Goal: Find specific page/section: Find specific page/section

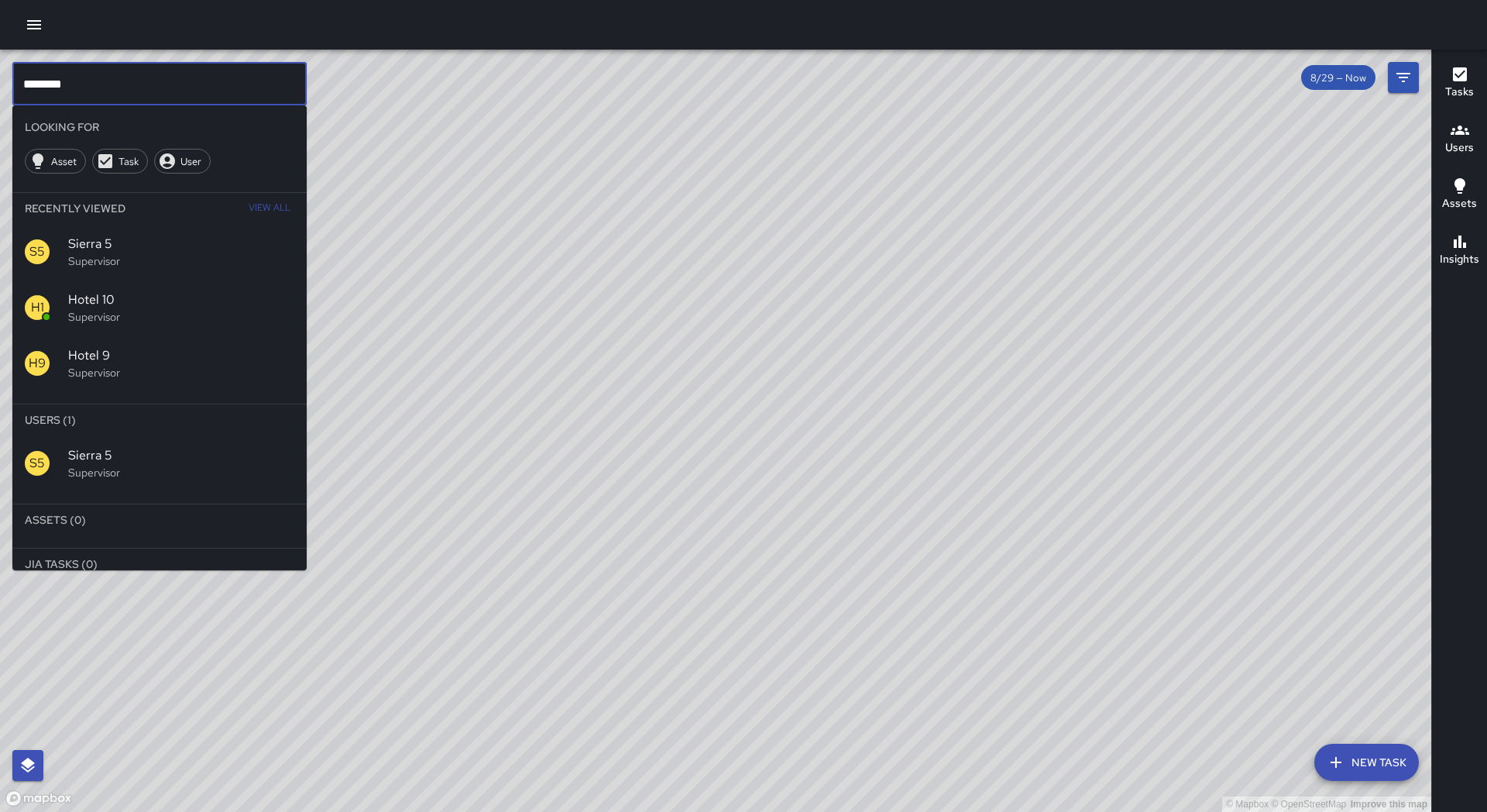
click at [181, 75] on input "********" at bounding box center [159, 84] width 294 height 43
drag, startPoint x: 130, startPoint y: 86, endPoint x: 0, endPoint y: 78, distance: 130.2
click at [0, 78] on div "© Mapbox © OpenStreetMap Improve this map ******** ​ Looking For Asset Task Use…" at bounding box center [715, 431] width 1431 height 762
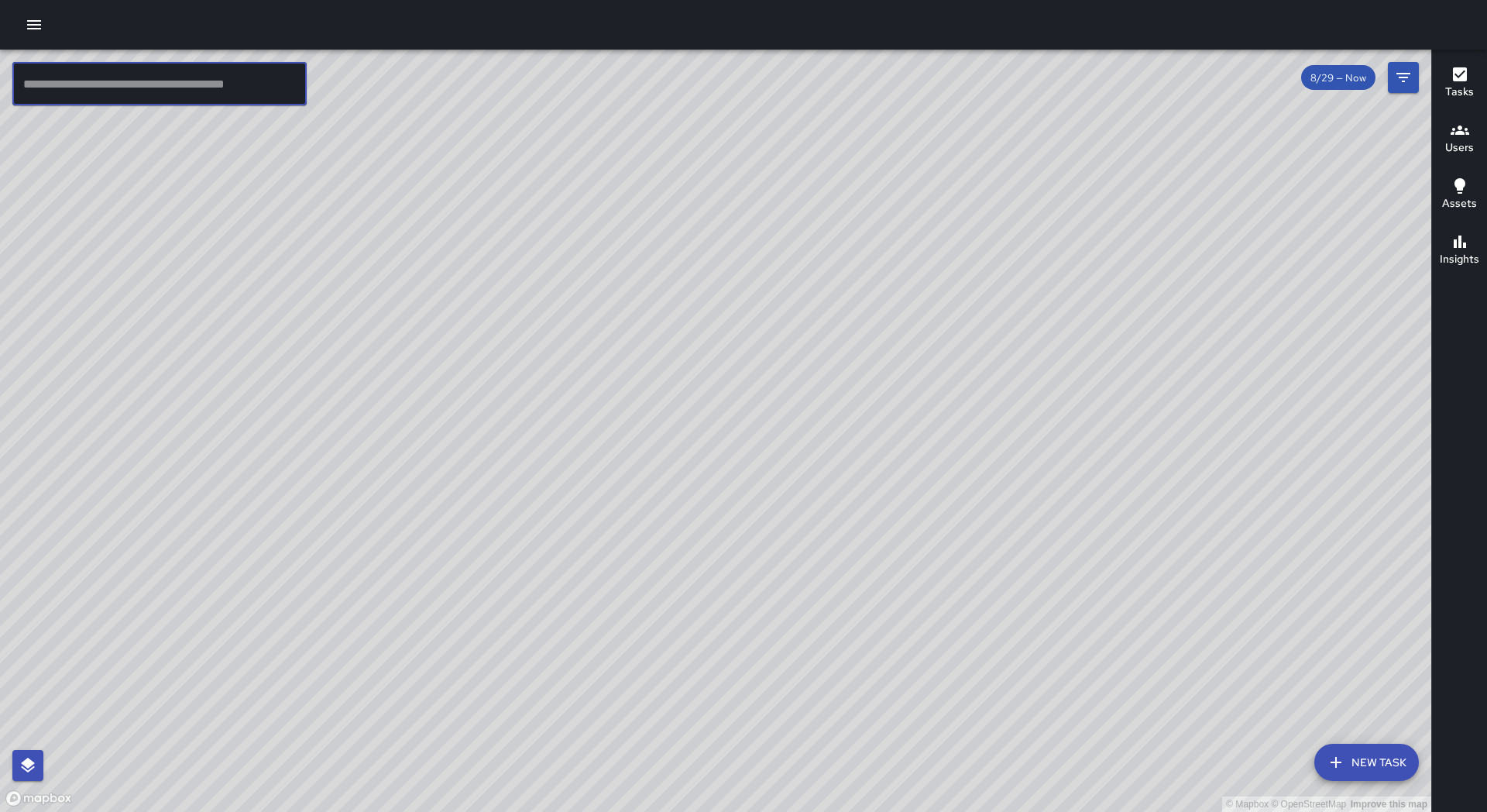
click at [1447, 135] on div "Users" at bounding box center [1459, 138] width 28 height 35
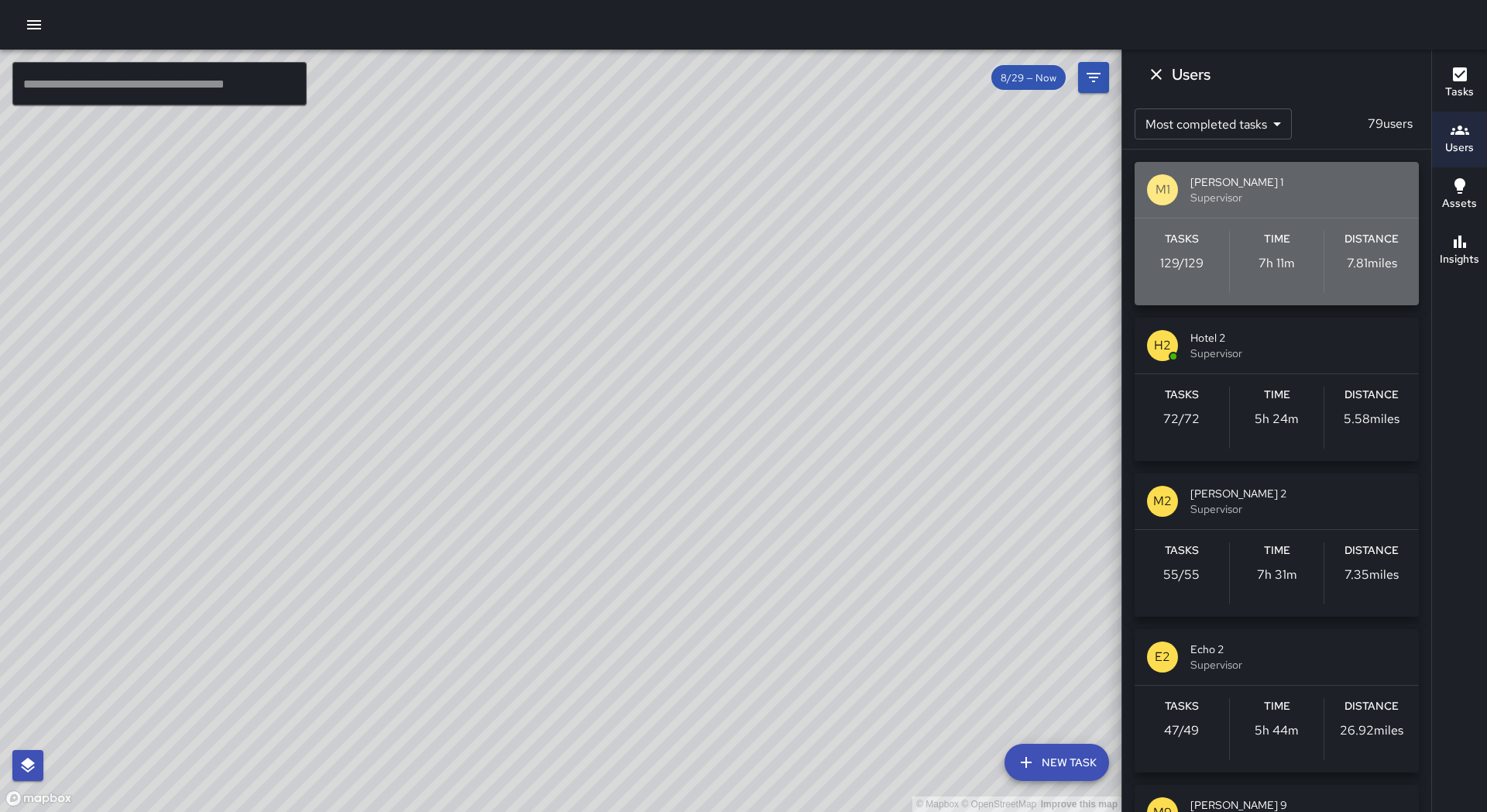
click at [1194, 200] on span "Supervisor" at bounding box center [1298, 197] width 216 height 16
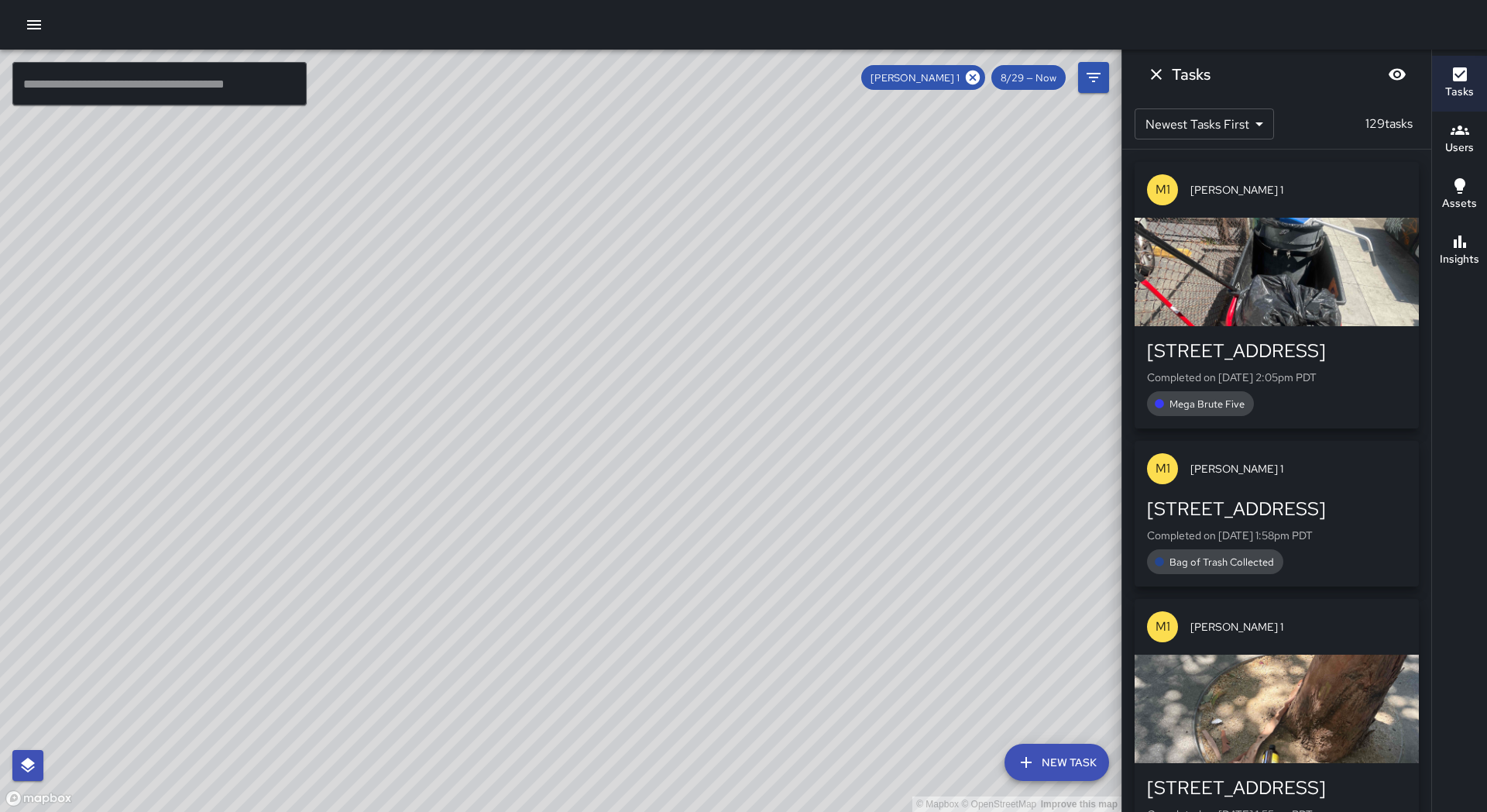
drag, startPoint x: 366, startPoint y: 302, endPoint x: 347, endPoint y: 621, distance: 319.6
click at [346, 624] on div "© Mapbox © OpenStreetMap Improve this map" at bounding box center [560, 431] width 1121 height 762
drag, startPoint x: 390, startPoint y: 306, endPoint x: 384, endPoint y: 808, distance: 502.0
click at [382, 807] on div "© Mapbox © OpenStreetMap Improve this map" at bounding box center [560, 431] width 1121 height 762
drag, startPoint x: 409, startPoint y: 309, endPoint x: 336, endPoint y: 810, distance: 506.3
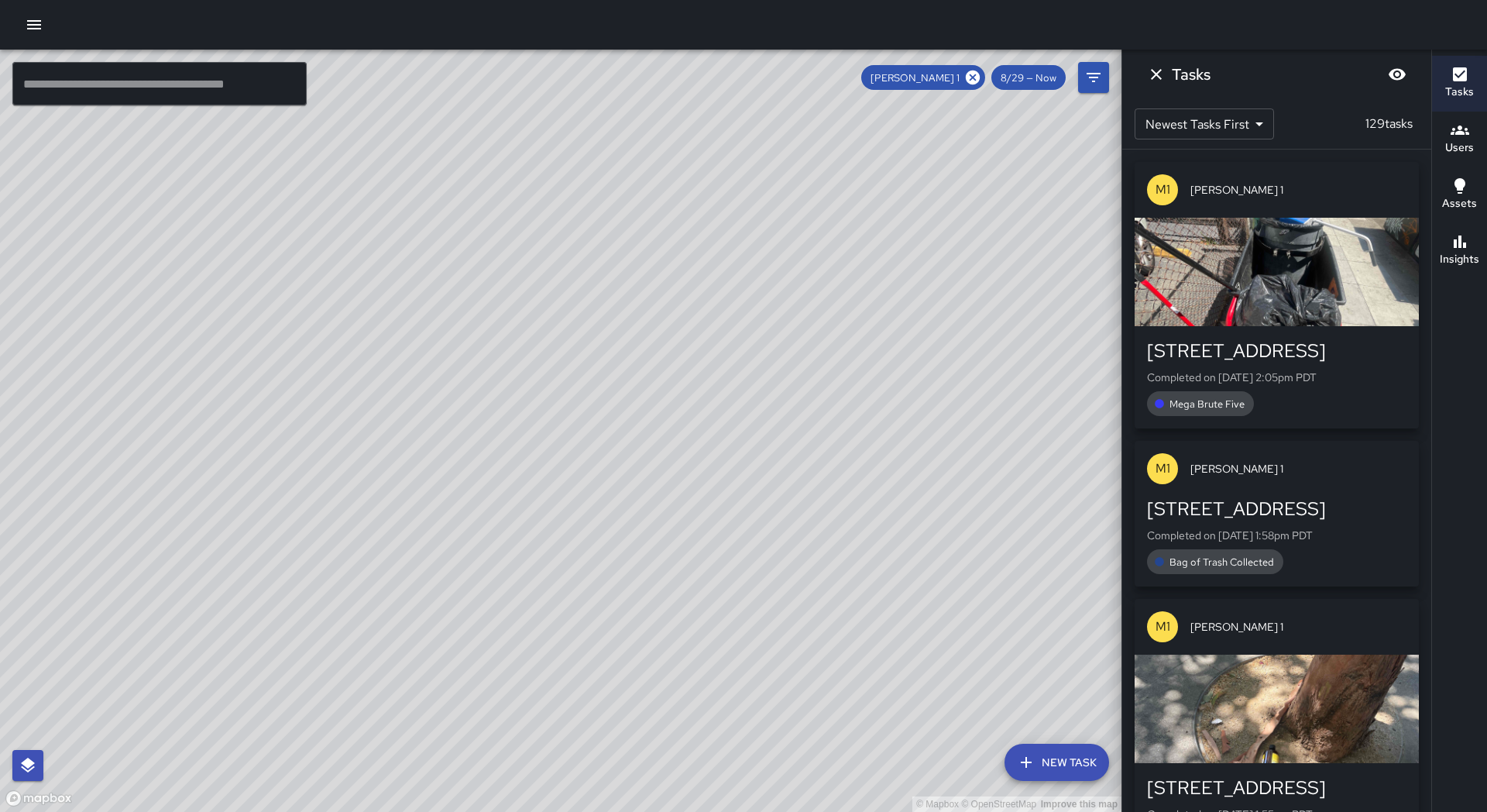
click at [336, 810] on div "© Mapbox © OpenStreetMap Improve this map" at bounding box center [560, 431] width 1121 height 762
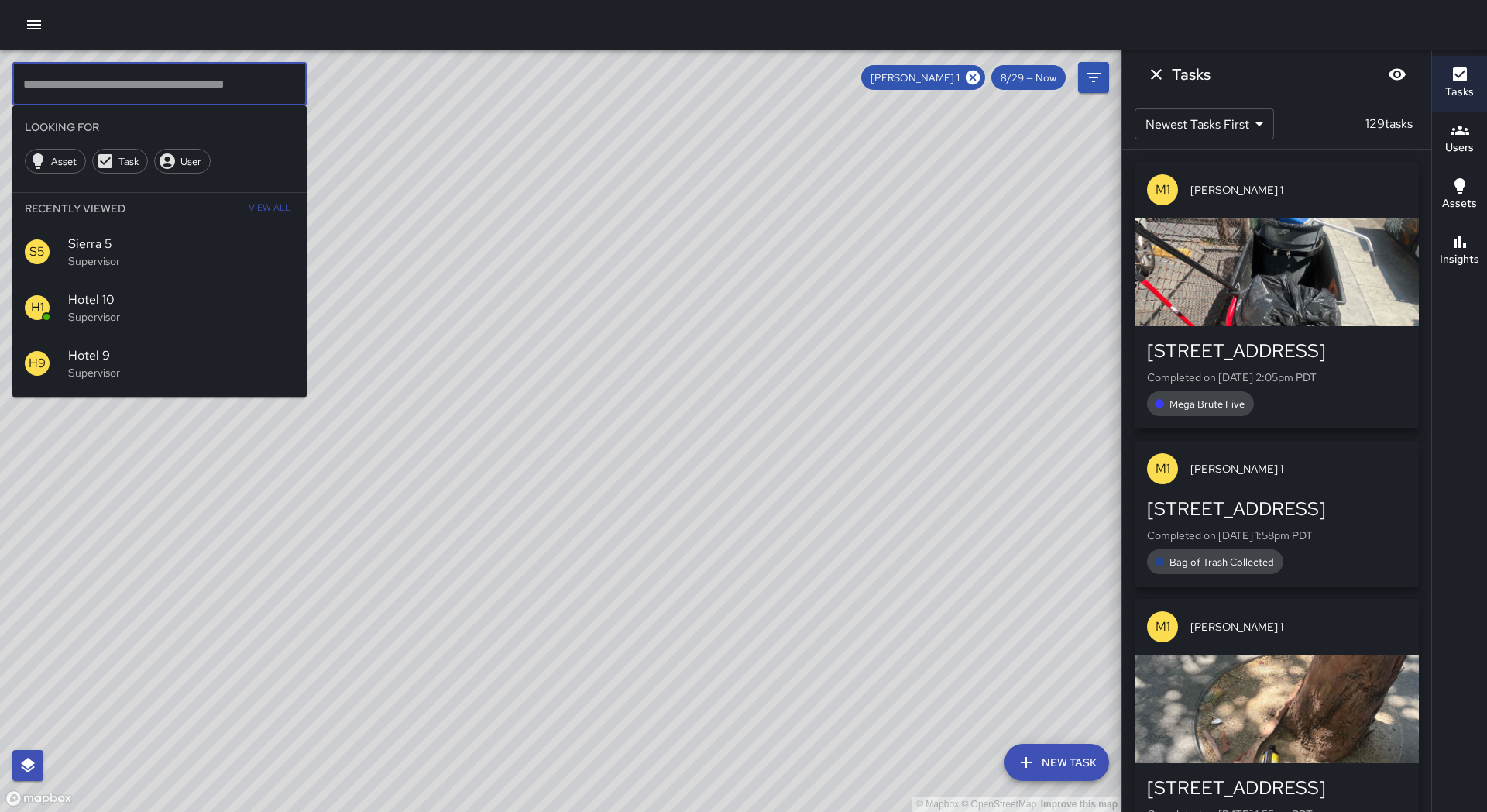
scroll to position [1, 0]
click at [97, 93] on input "text" at bounding box center [159, 84] width 294 height 43
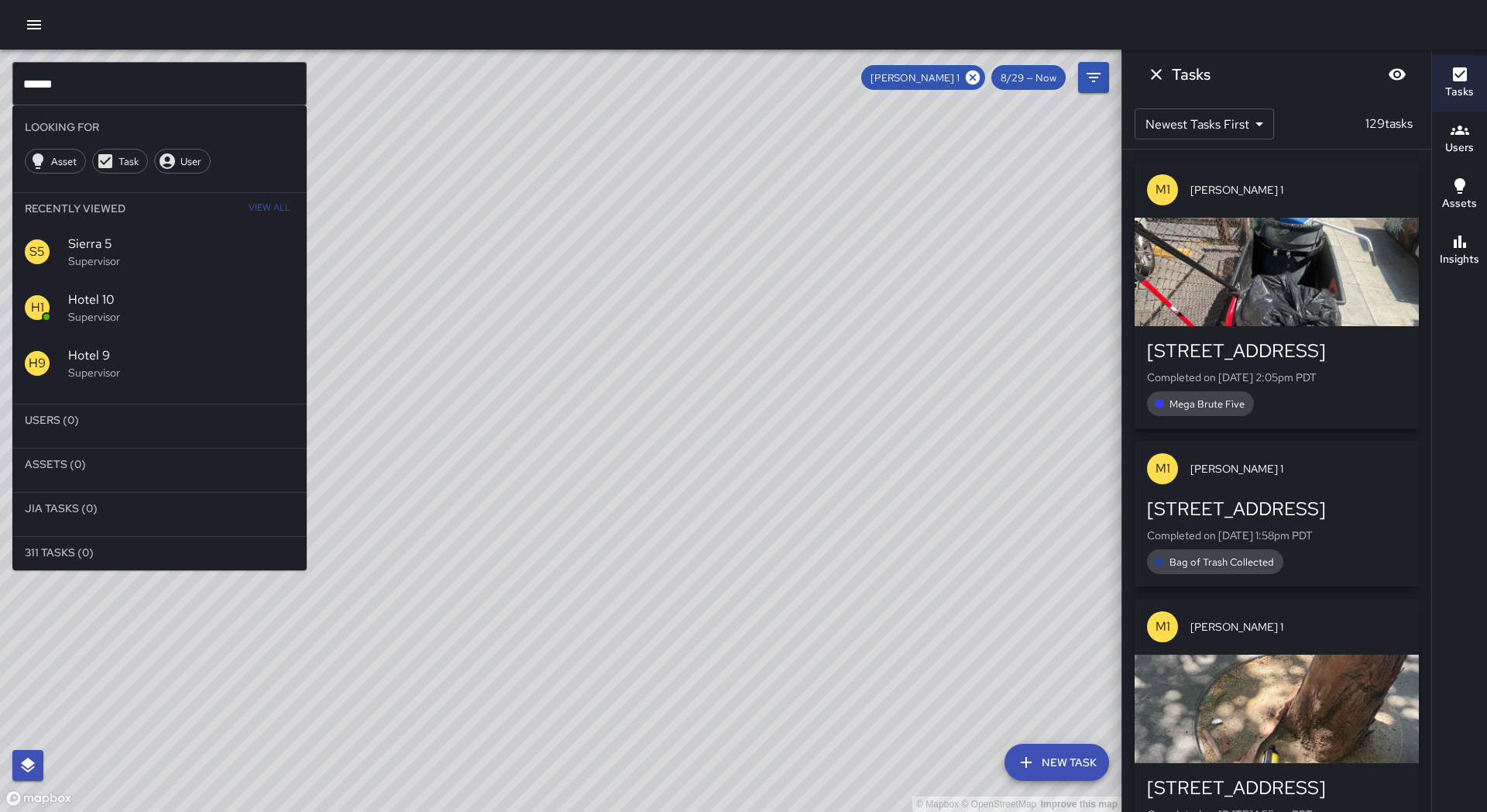
drag, startPoint x: 974, startPoint y: 78, endPoint x: 947, endPoint y: 86, distance: 28.2
click at [974, 78] on icon at bounding box center [973, 78] width 17 height 17
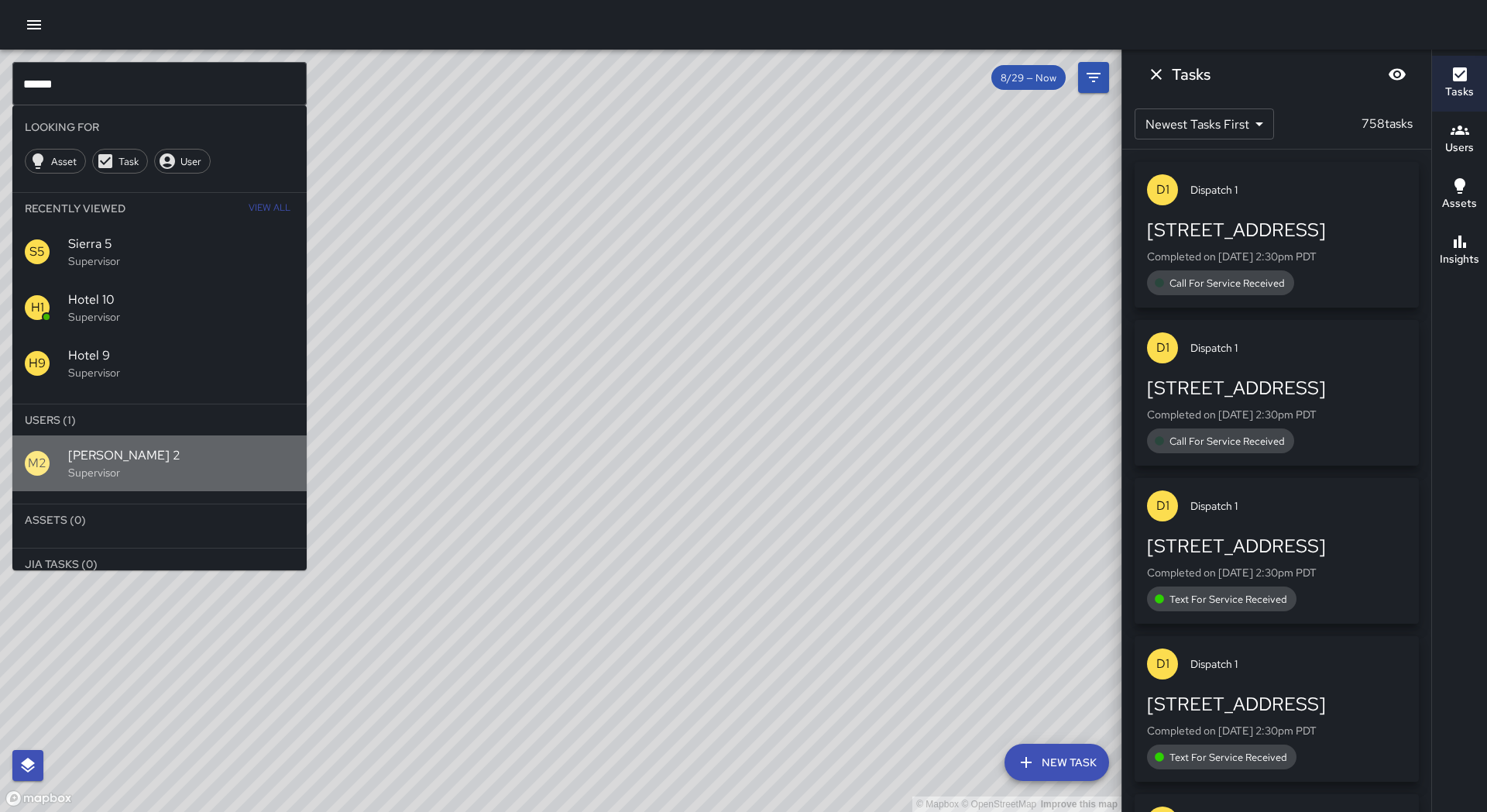
click at [138, 471] on p "Supervisor" at bounding box center [181, 472] width 226 height 16
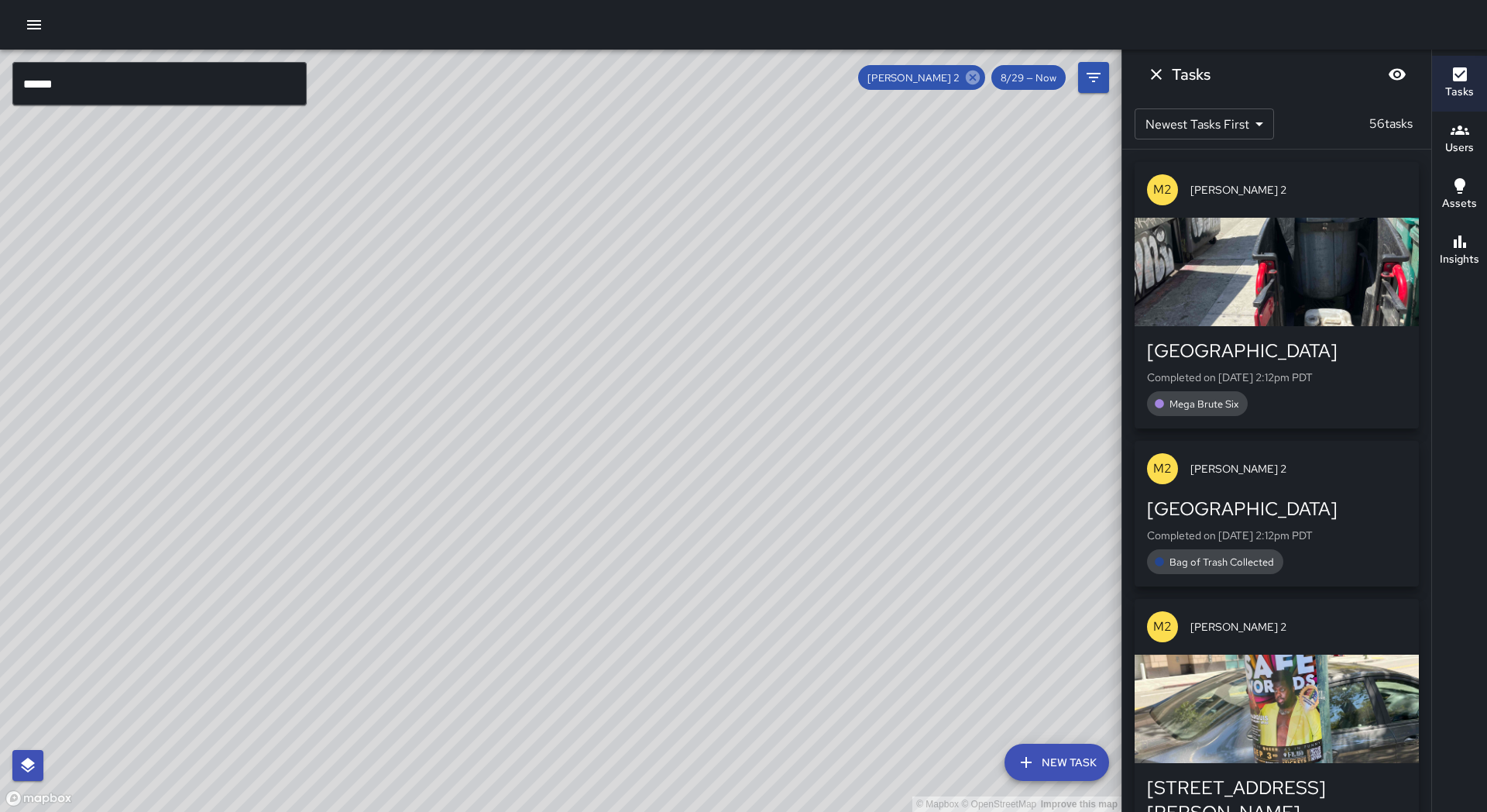
click at [972, 78] on icon at bounding box center [972, 78] width 14 height 14
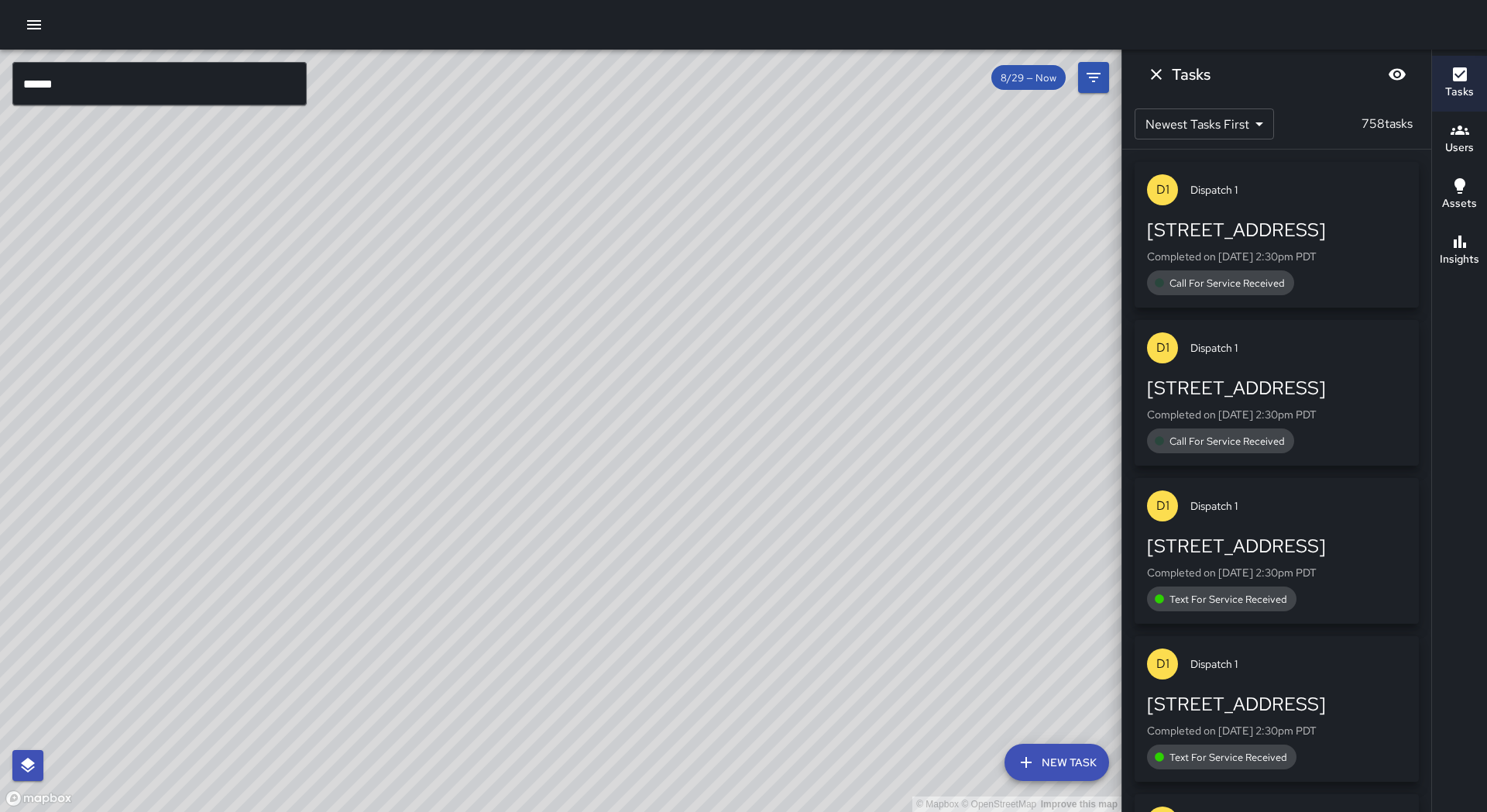
click at [153, 86] on input "******" at bounding box center [159, 84] width 294 height 43
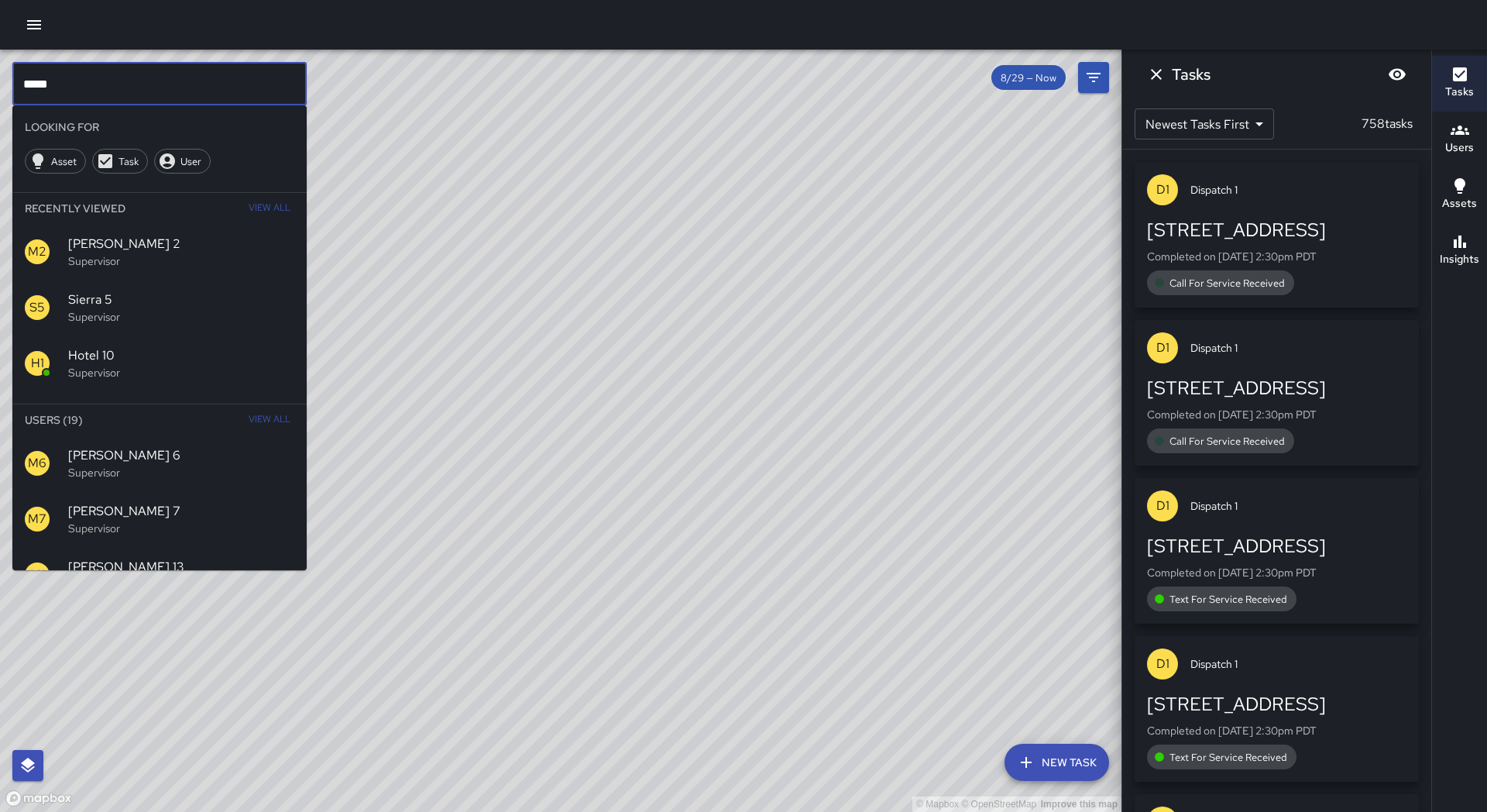
drag, startPoint x: 58, startPoint y: 85, endPoint x: 11, endPoint y: 83, distance: 47.0
click at [11, 83] on div "© Mapbox © OpenStreetMap Improve this map **** ​ Looking For Asset Task User Re…" at bounding box center [560, 431] width 1121 height 762
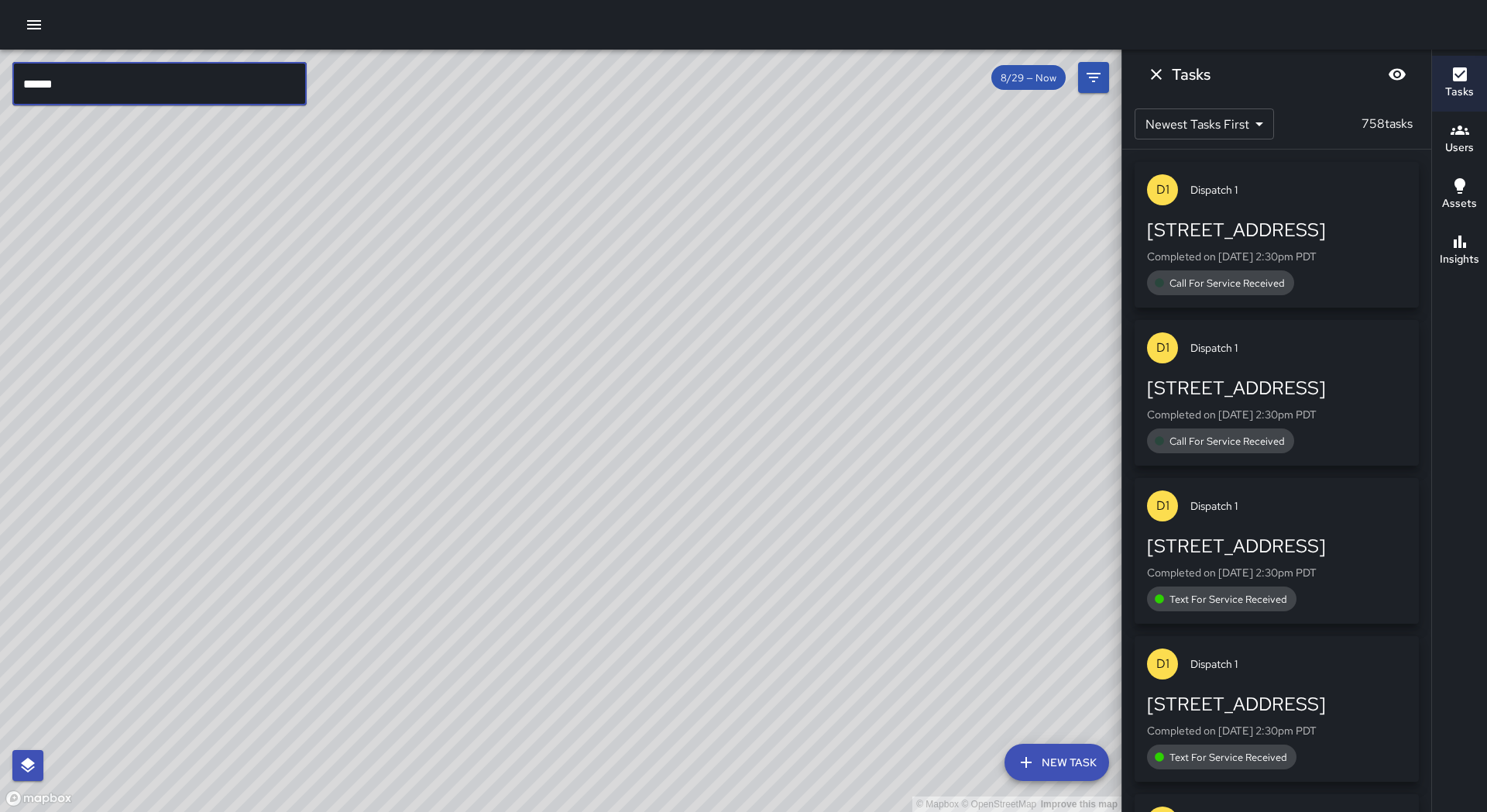
type input "******"
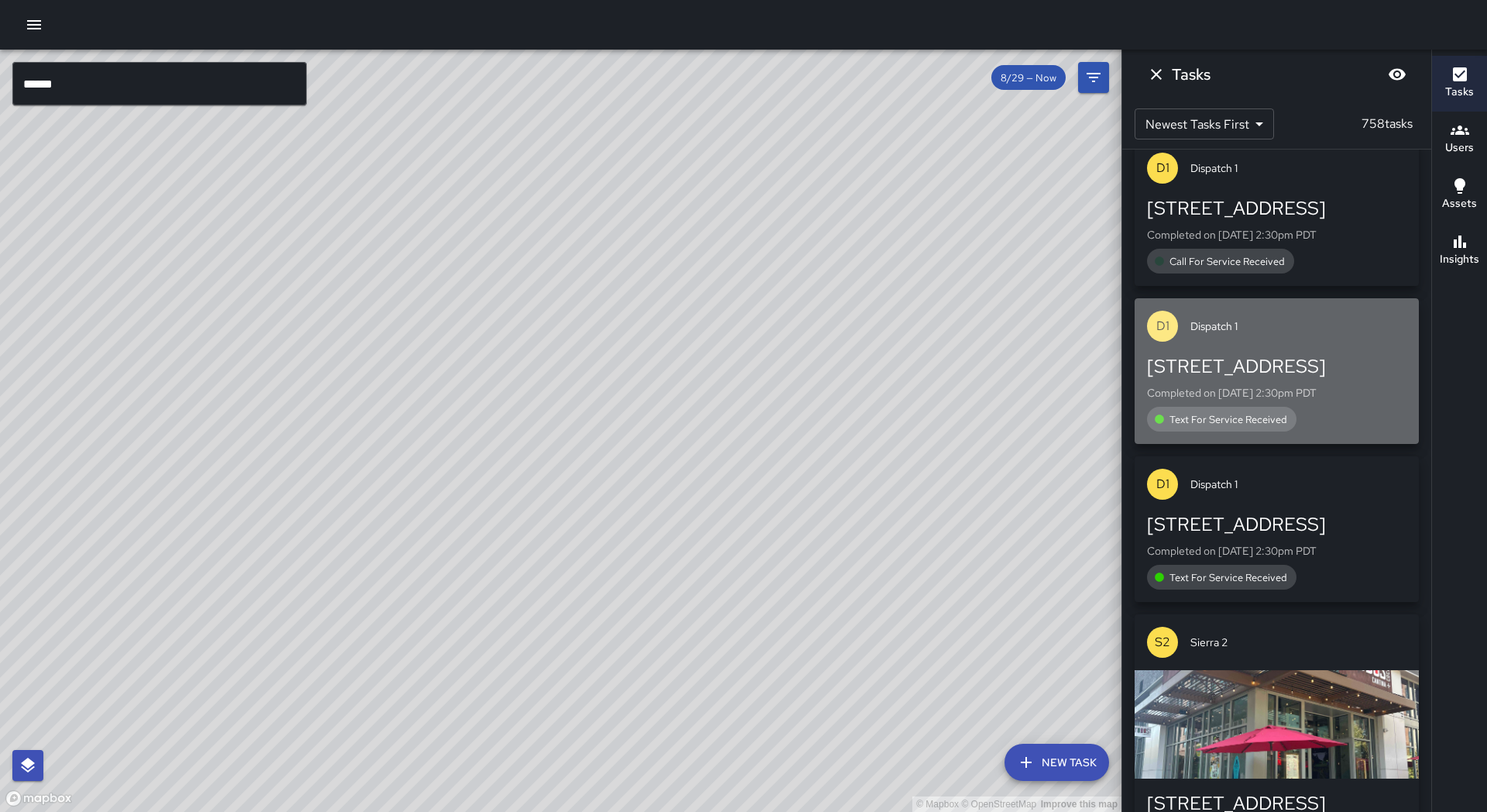
click at [1257, 306] on div "D1 Dispatch 1" at bounding box center [1277, 326] width 284 height 56
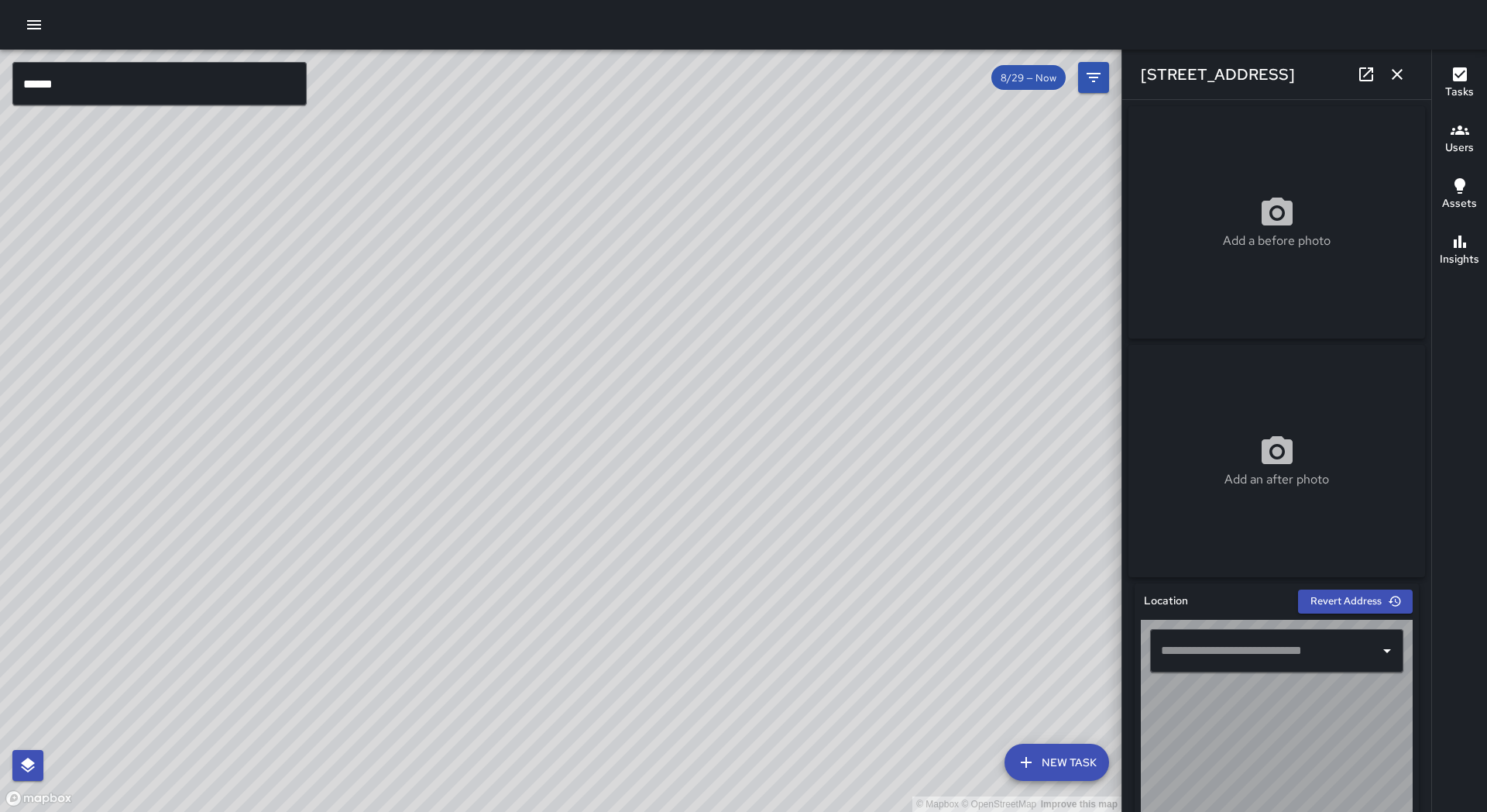
scroll to position [233, 0]
type input "**********"
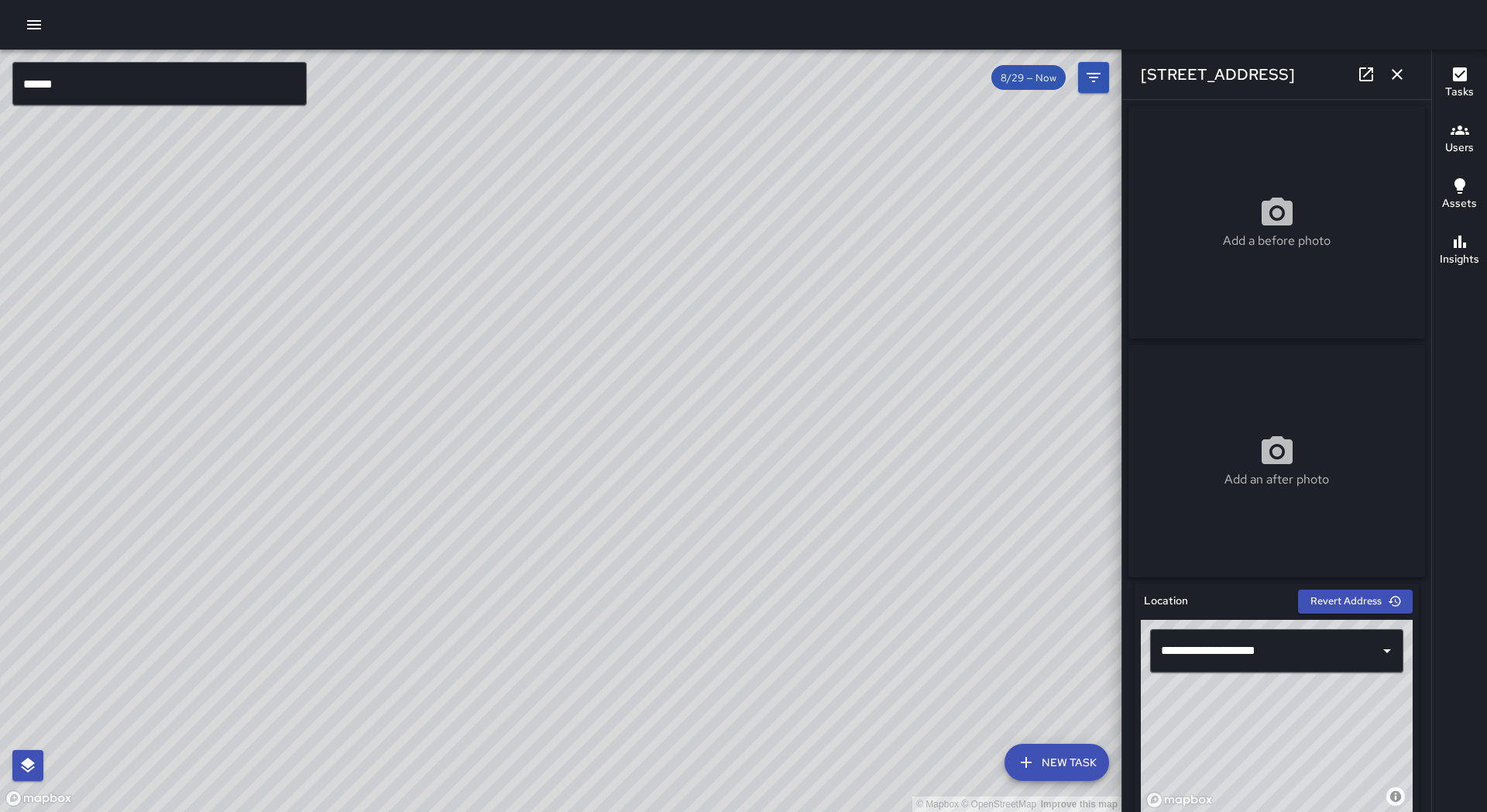
click at [341, 324] on div "© Mapbox © OpenStreetMap Improve this map" at bounding box center [560, 431] width 1121 height 762
click at [553, 261] on div "© Mapbox © OpenStreetMap Improve this map" at bounding box center [560, 431] width 1121 height 762
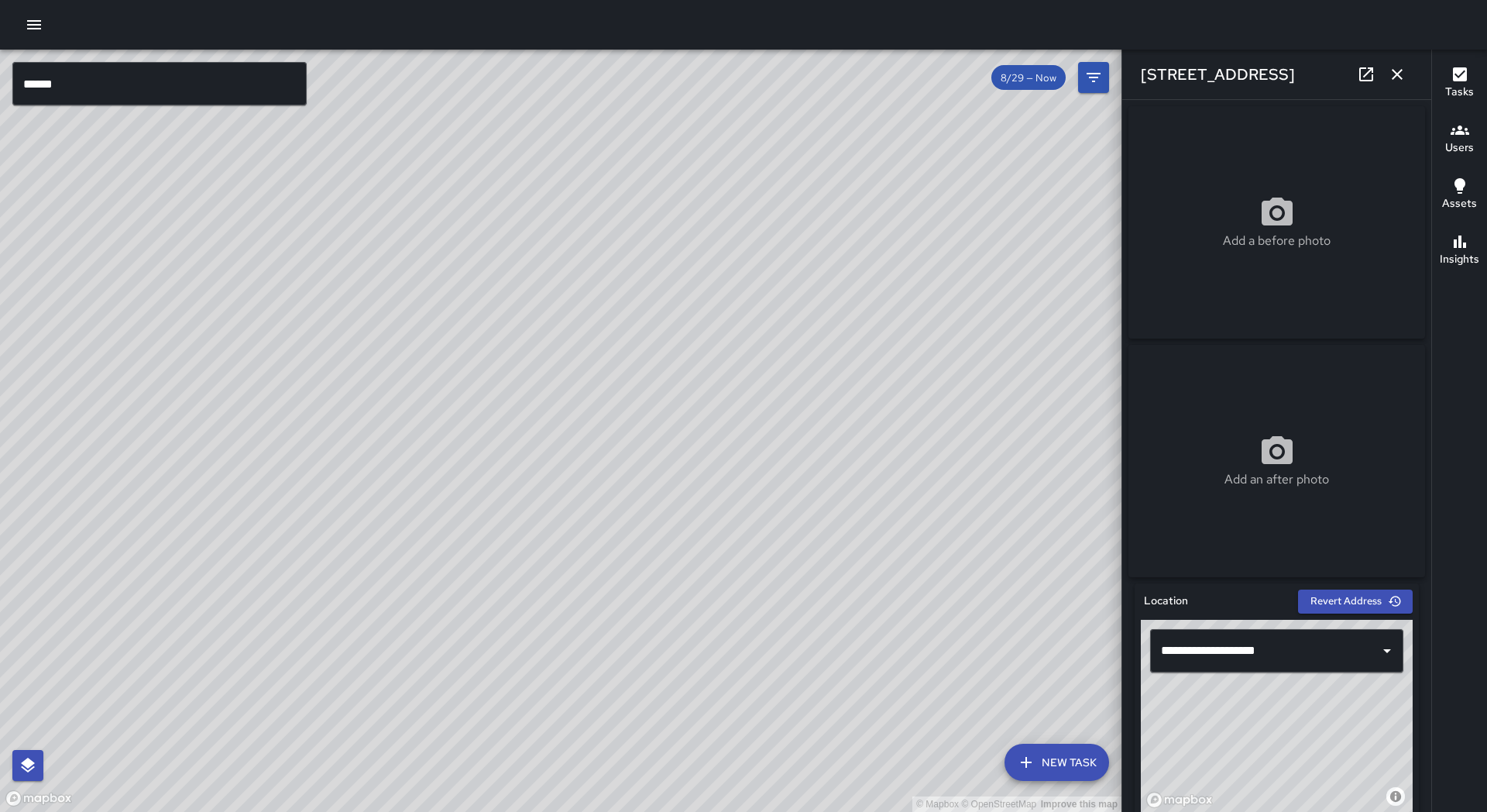
click at [74, 87] on input "******" at bounding box center [159, 84] width 294 height 43
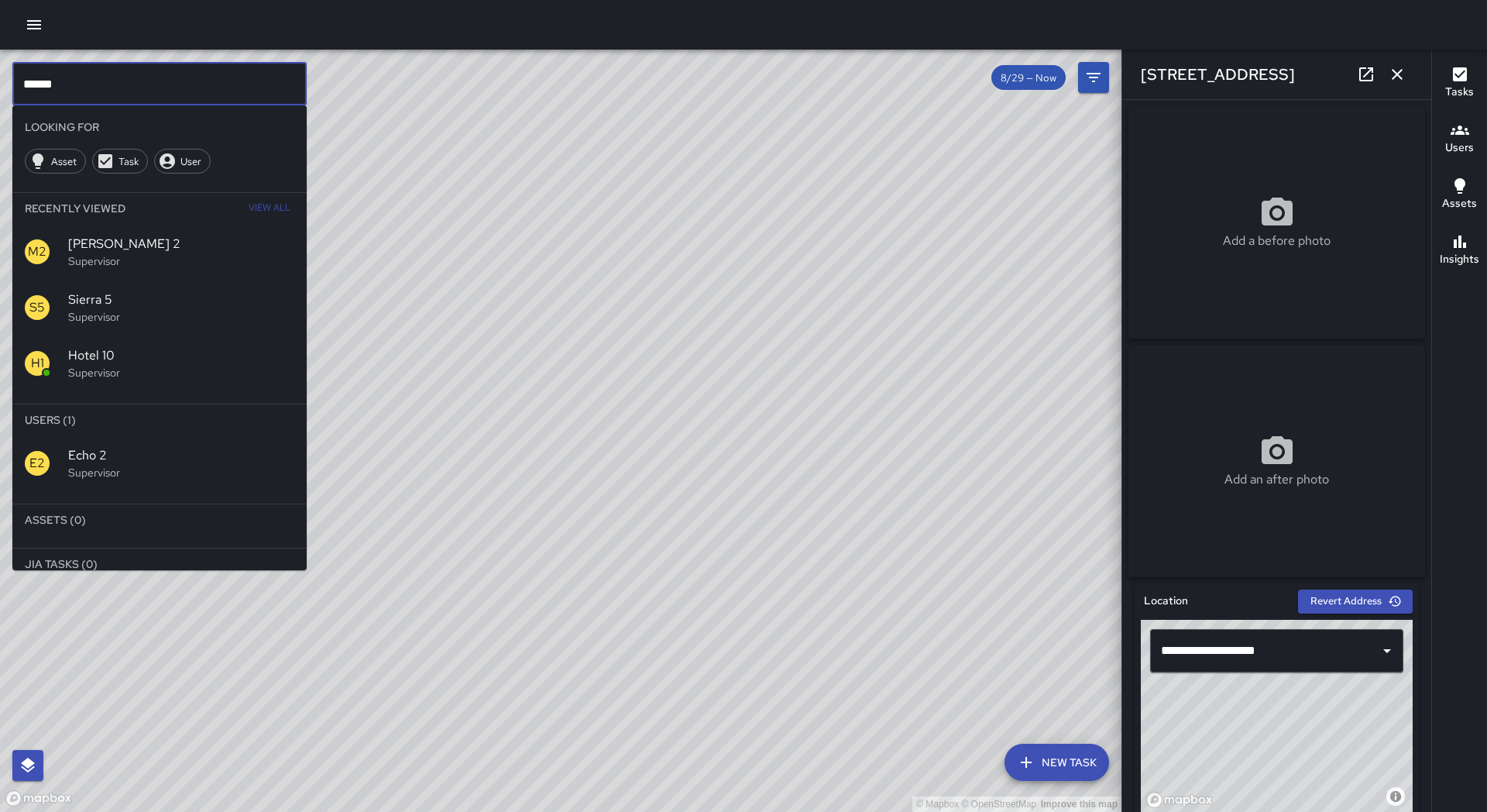
scroll to position [0, 0]
click at [108, 477] on p "Supervisor" at bounding box center [181, 472] width 226 height 16
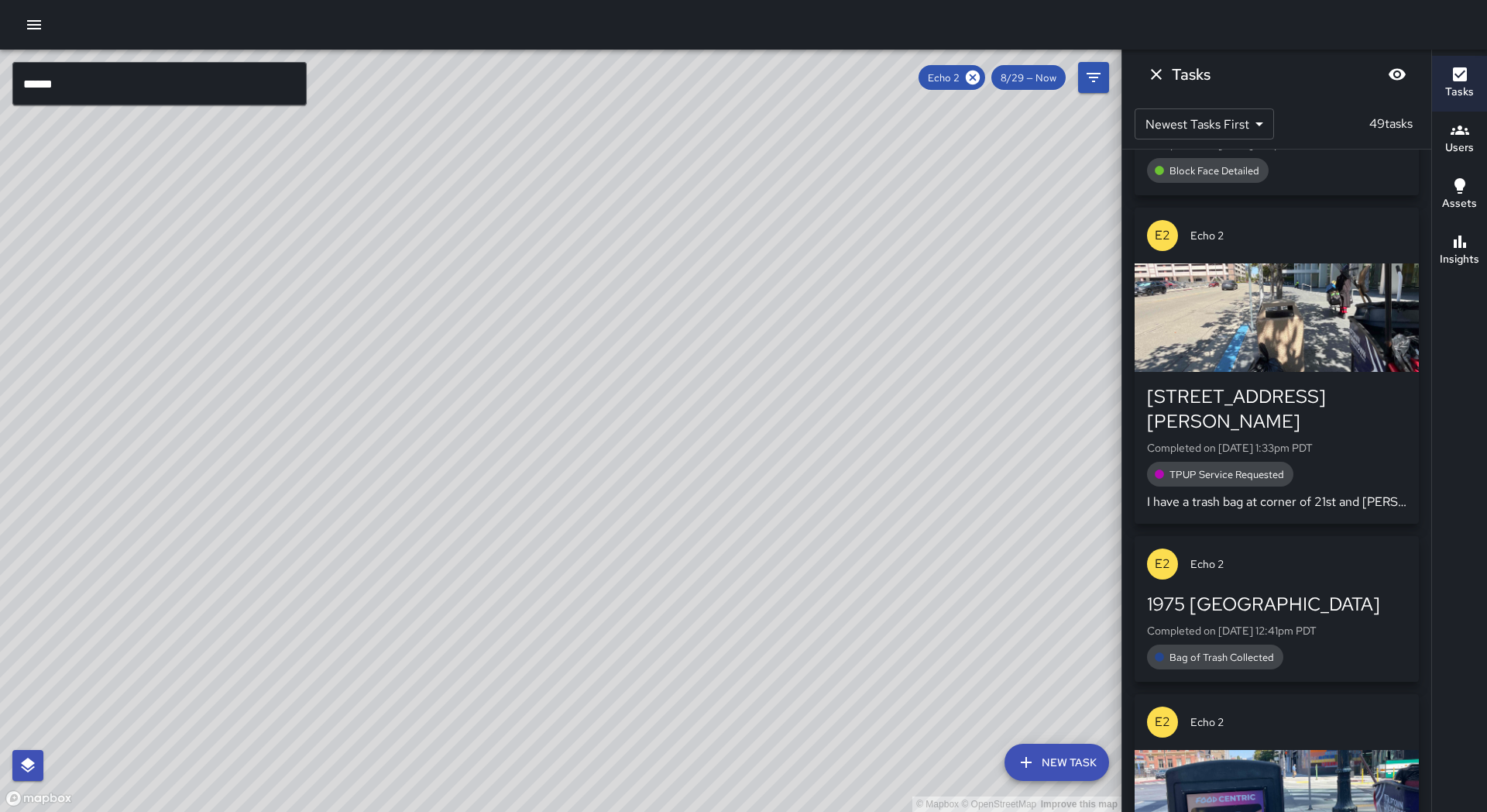
click at [83, 80] on input "******" at bounding box center [159, 84] width 294 height 43
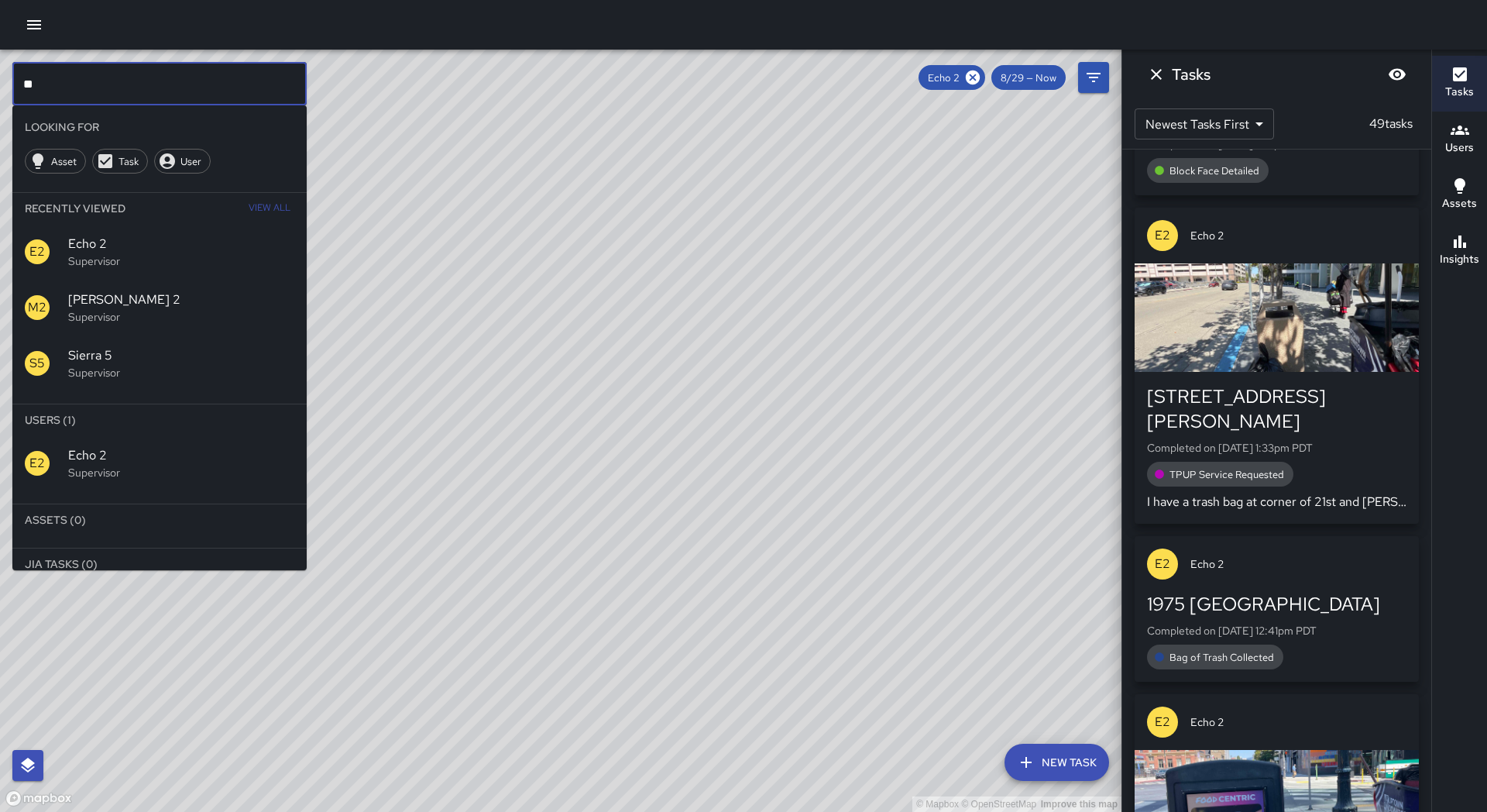
type input "*"
click at [975, 78] on icon at bounding box center [972, 78] width 14 height 14
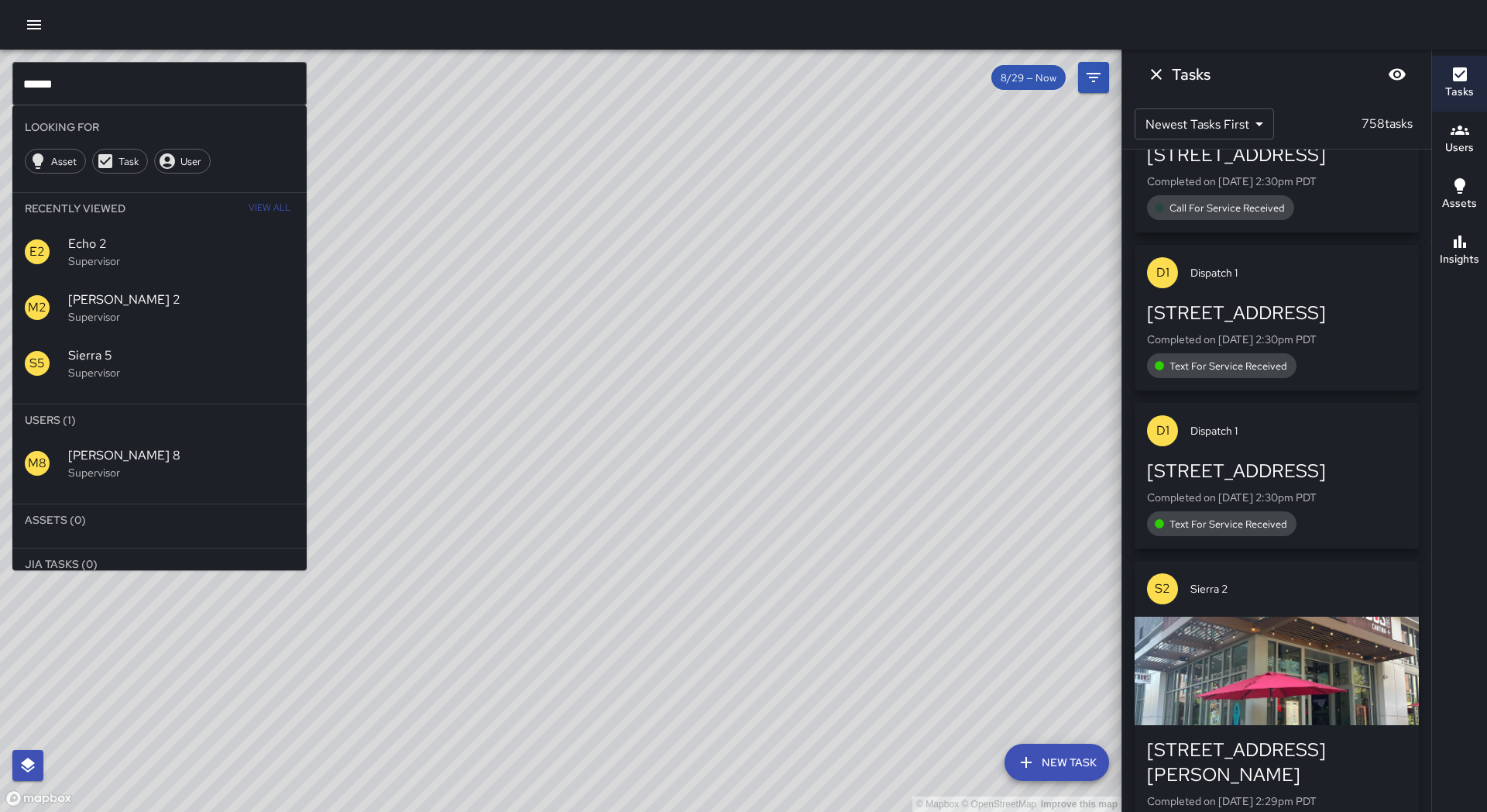
click at [157, 456] on span "[PERSON_NAME] 8" at bounding box center [181, 456] width 226 height 19
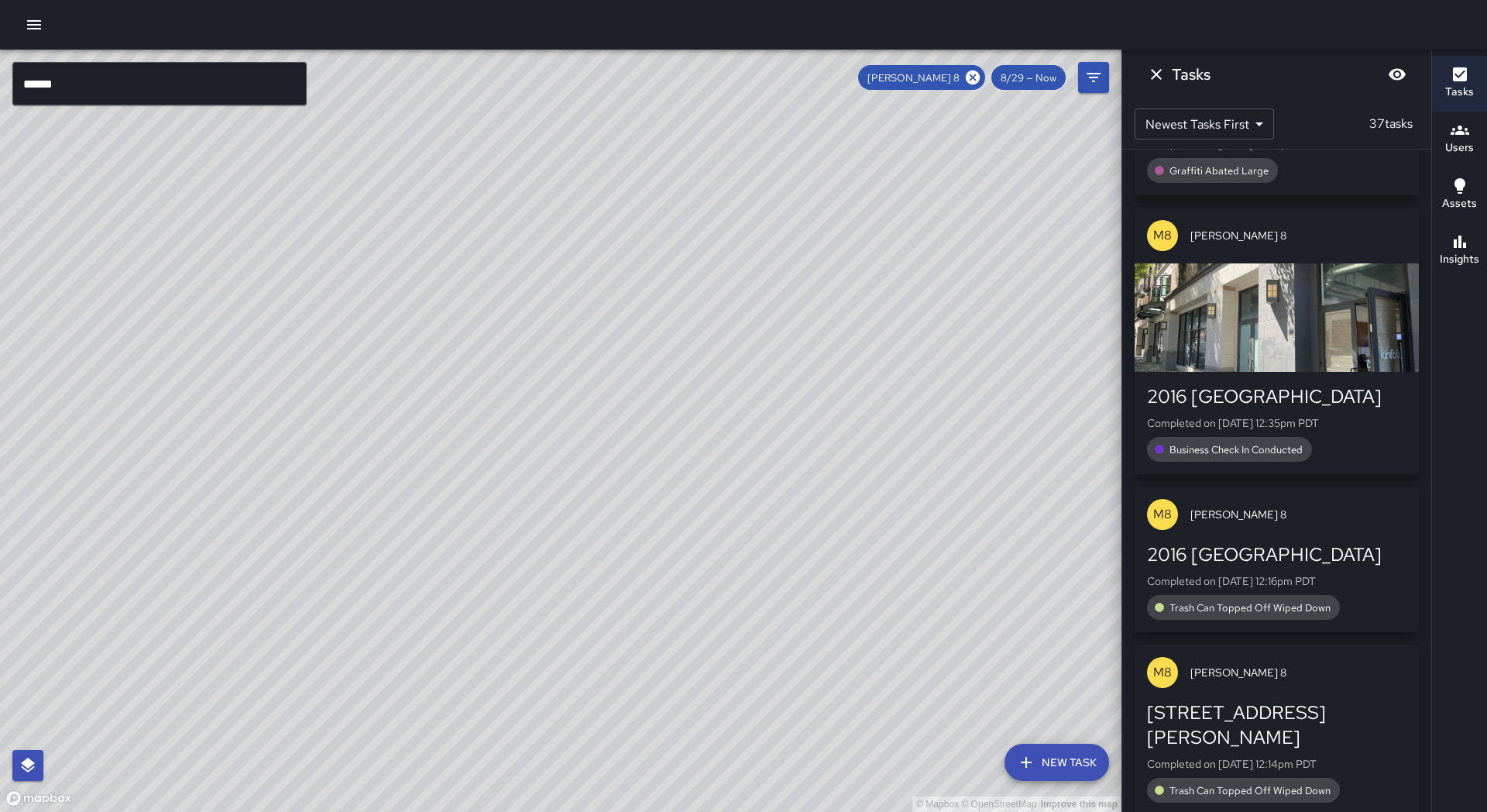
click at [73, 89] on input "******" at bounding box center [159, 84] width 294 height 43
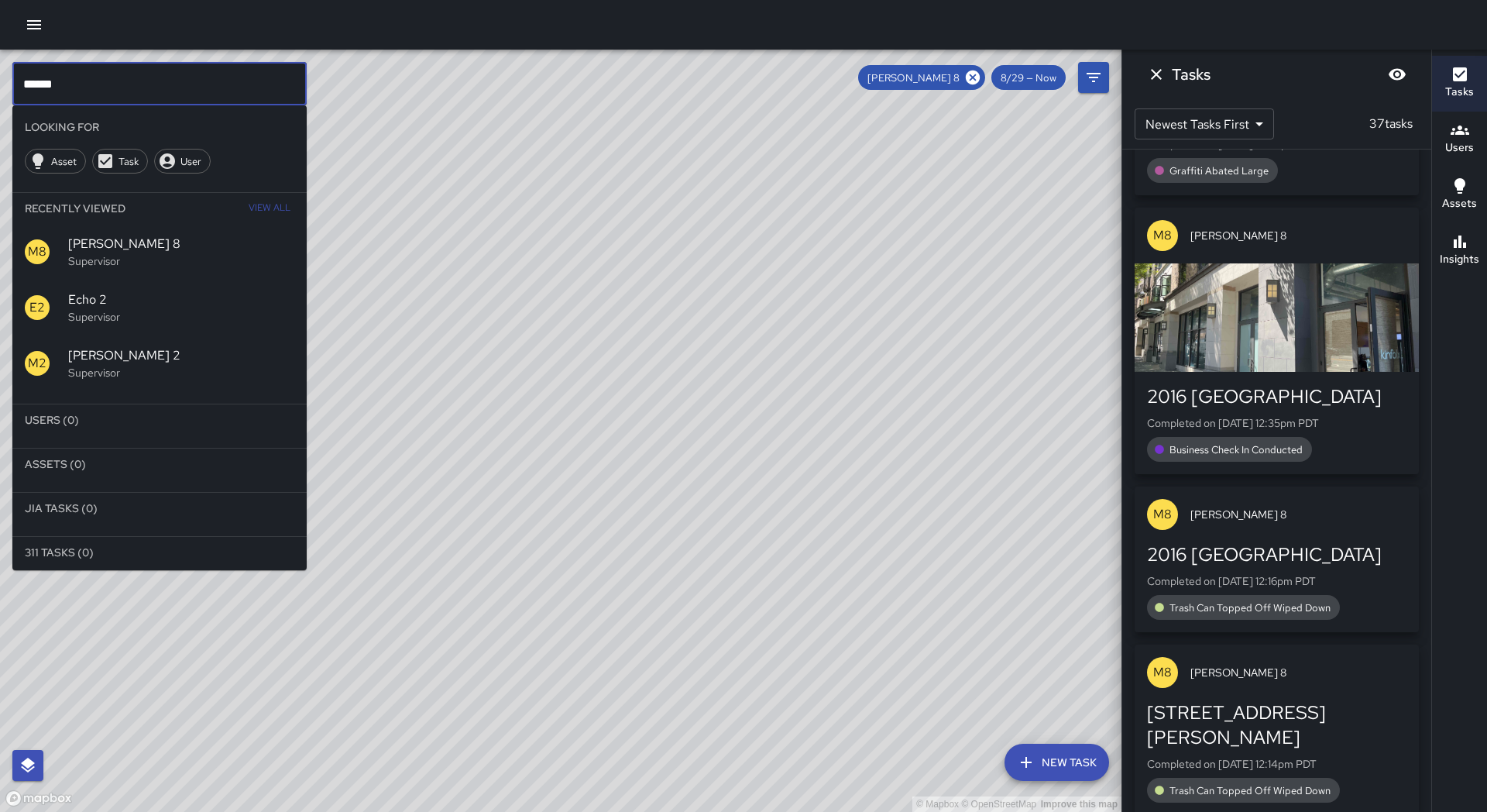
click at [975, 76] on icon at bounding box center [973, 78] width 17 height 17
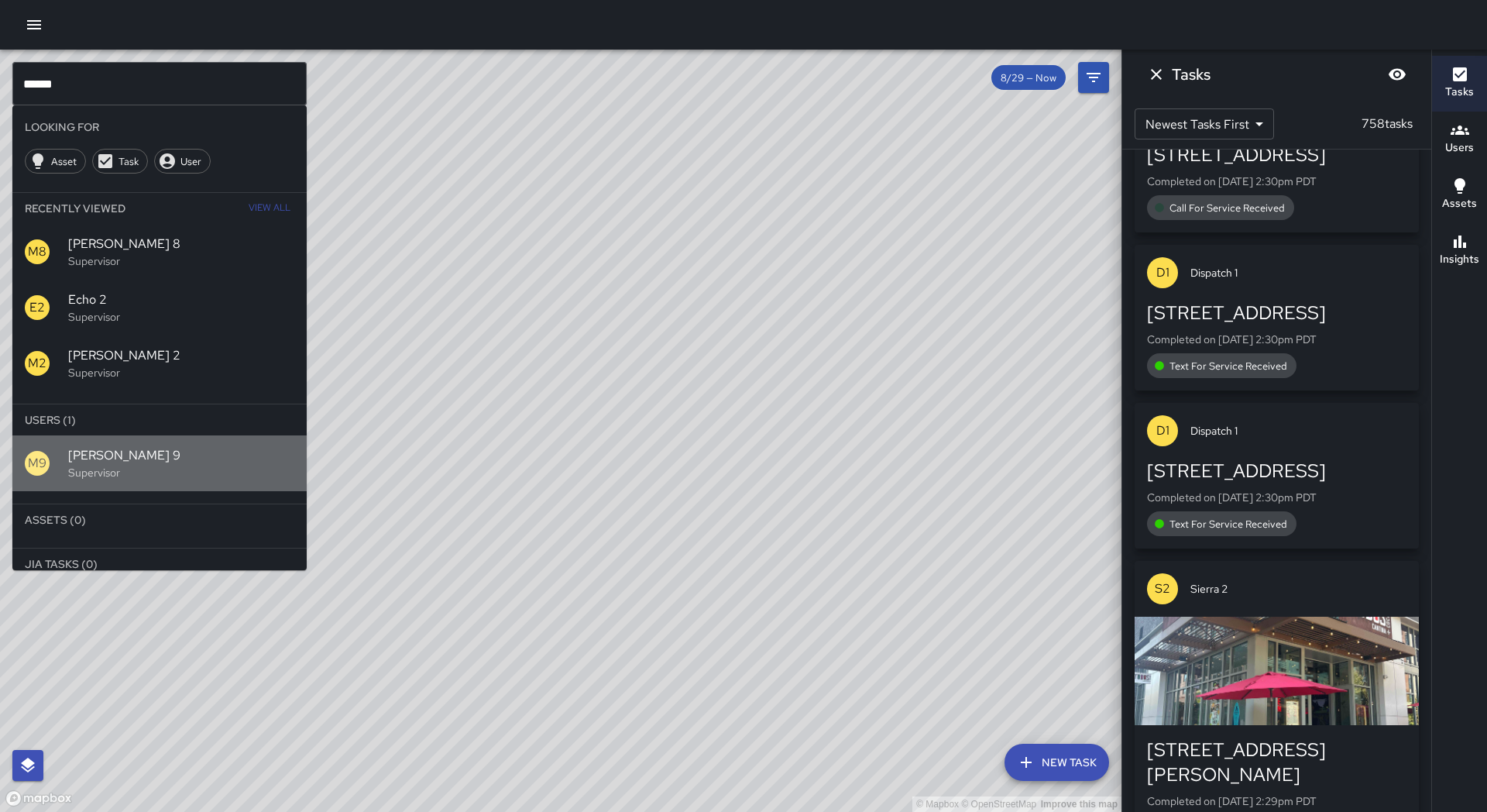
click at [109, 464] on span "[PERSON_NAME] 9" at bounding box center [181, 456] width 226 height 19
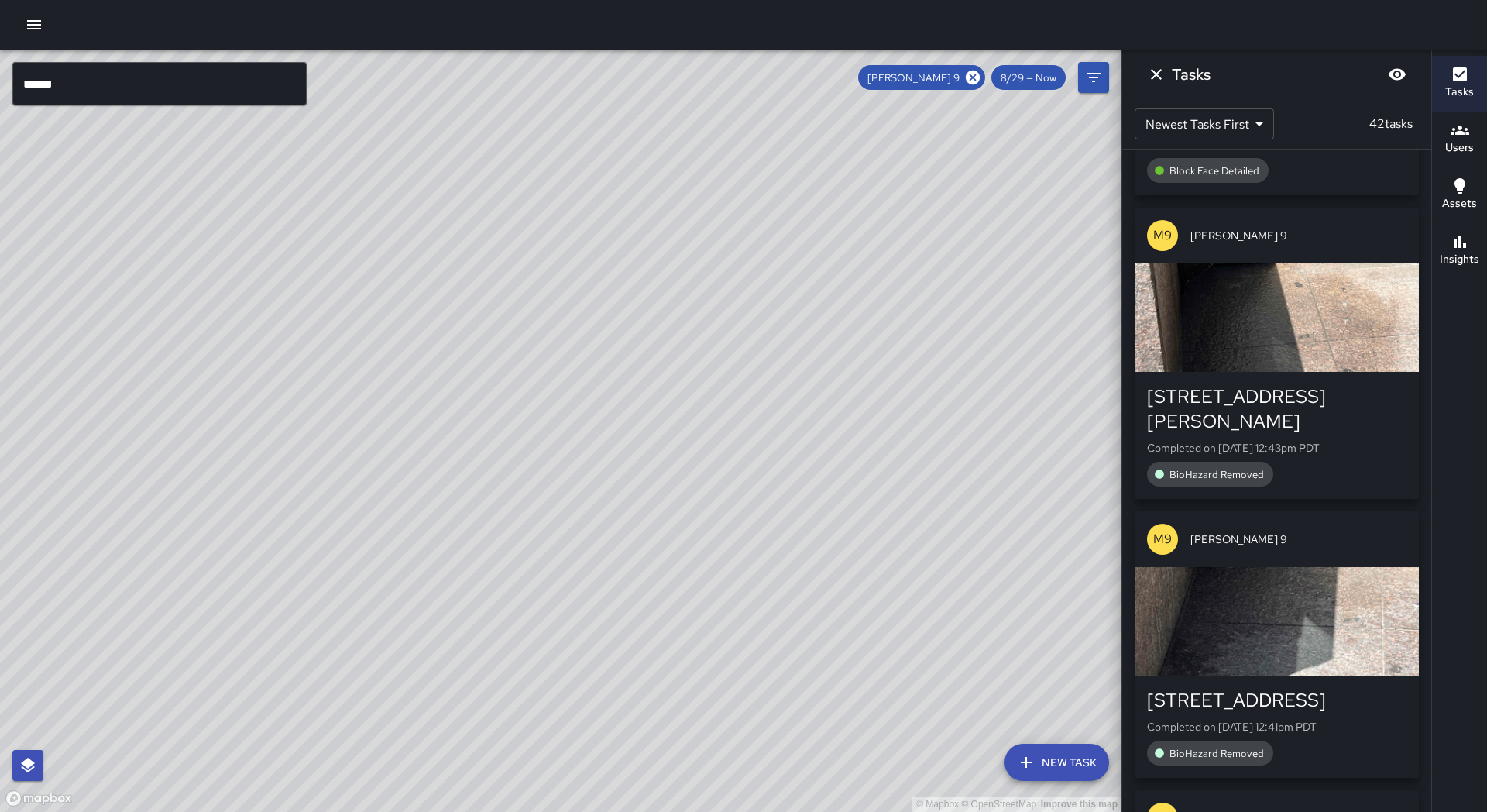
click at [128, 79] on input "******" at bounding box center [159, 84] width 294 height 43
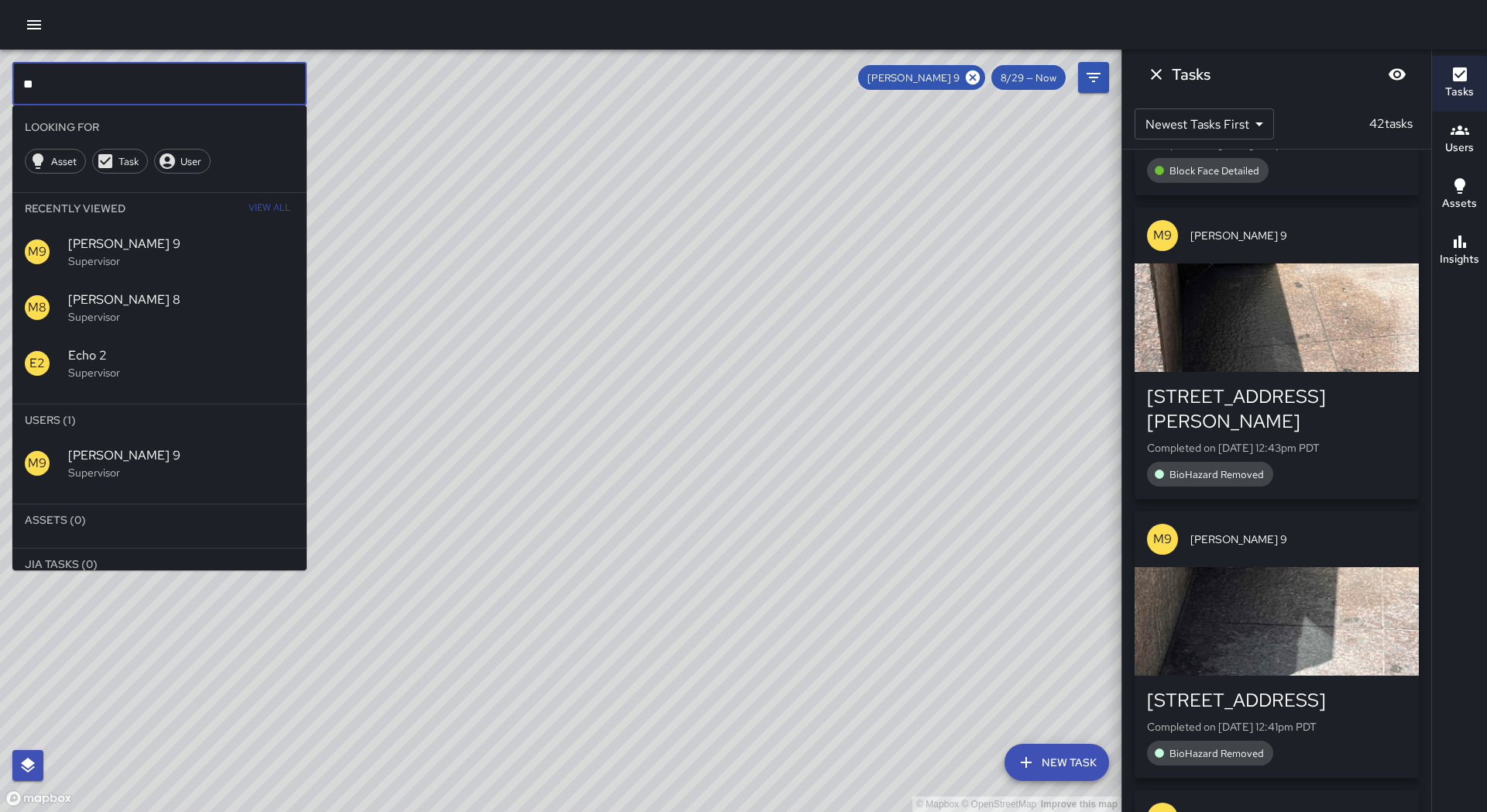
type input "*"
drag, startPoint x: 975, startPoint y: 76, endPoint x: 907, endPoint y: 132, distance: 88.1
click at [975, 76] on icon at bounding box center [973, 78] width 17 height 17
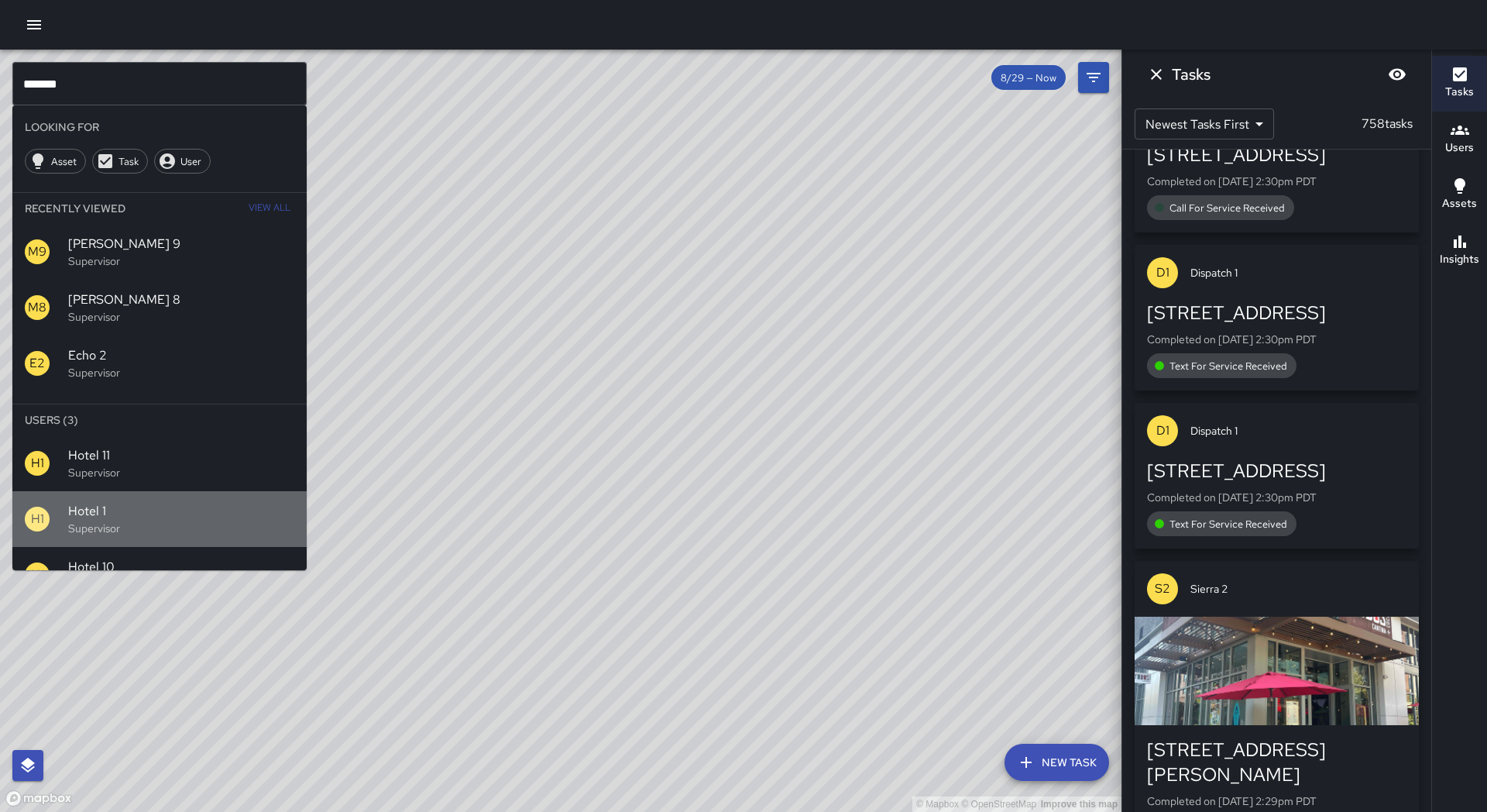
click at [86, 522] on p "Supervisor" at bounding box center [181, 528] width 226 height 16
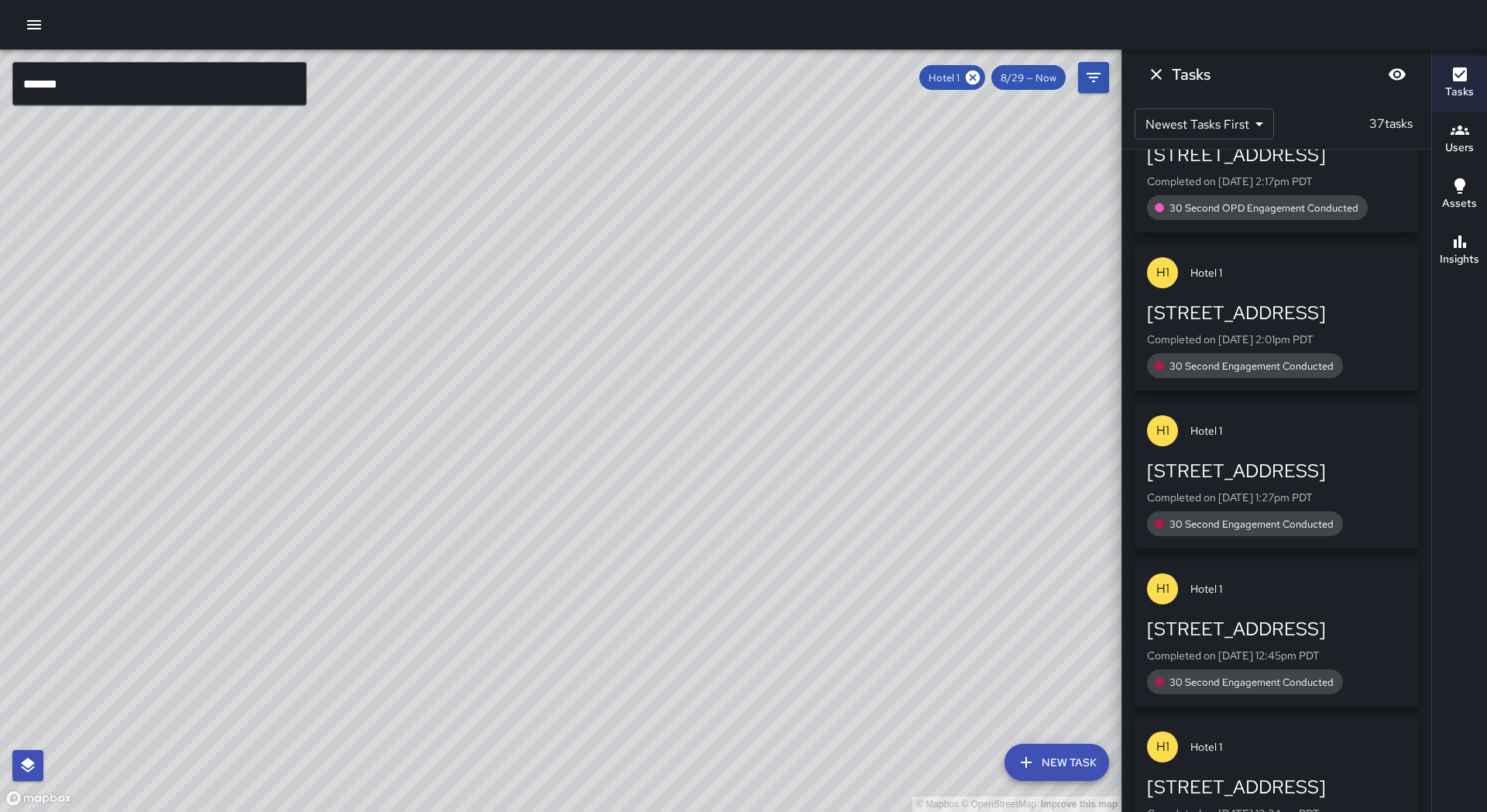
scroll to position [141, 0]
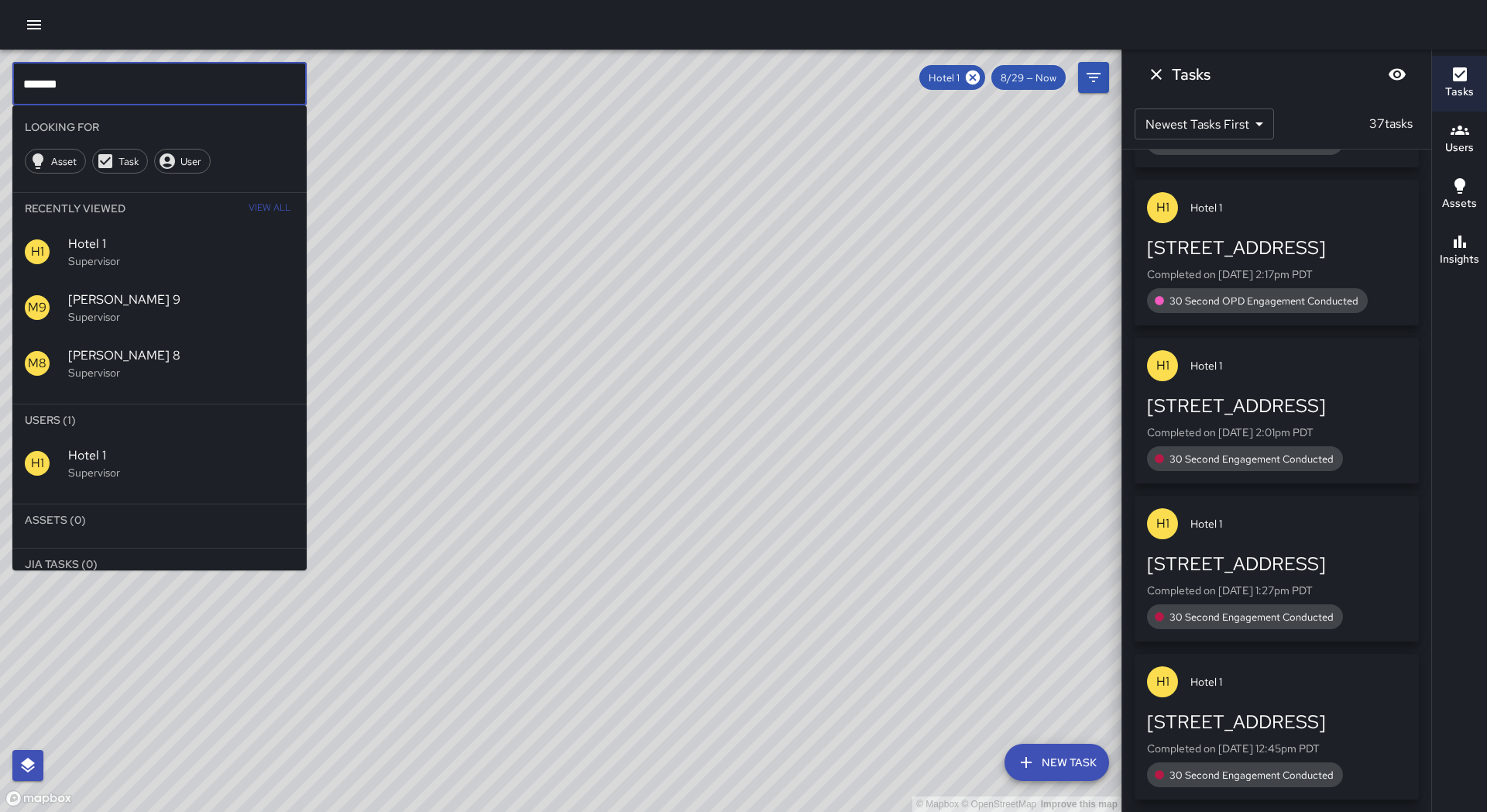
click at [79, 90] on input "*******" at bounding box center [159, 84] width 294 height 43
click at [967, 75] on icon at bounding box center [973, 78] width 17 height 17
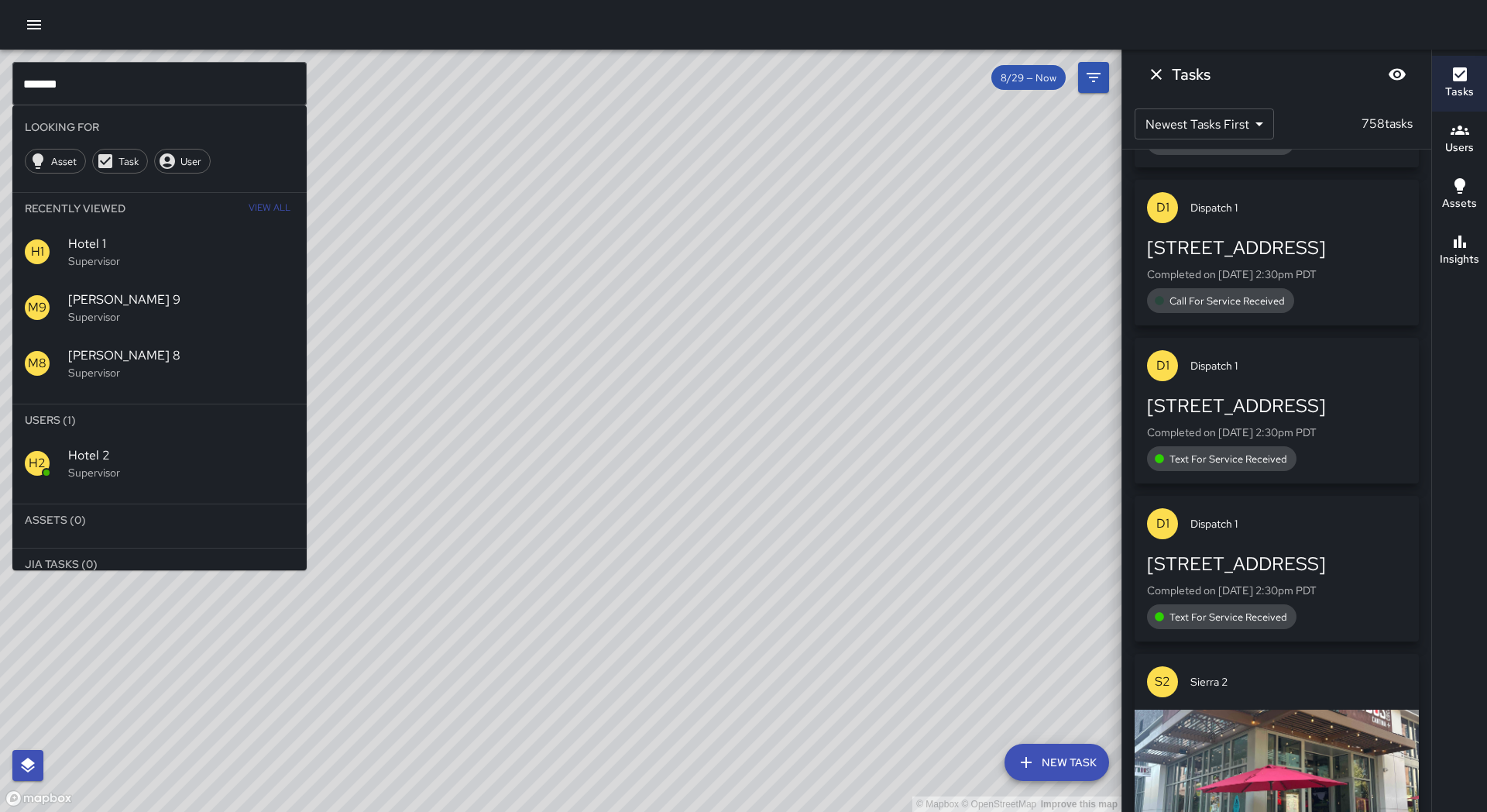
click at [63, 469] on div "H2" at bounding box center [47, 463] width 43 height 25
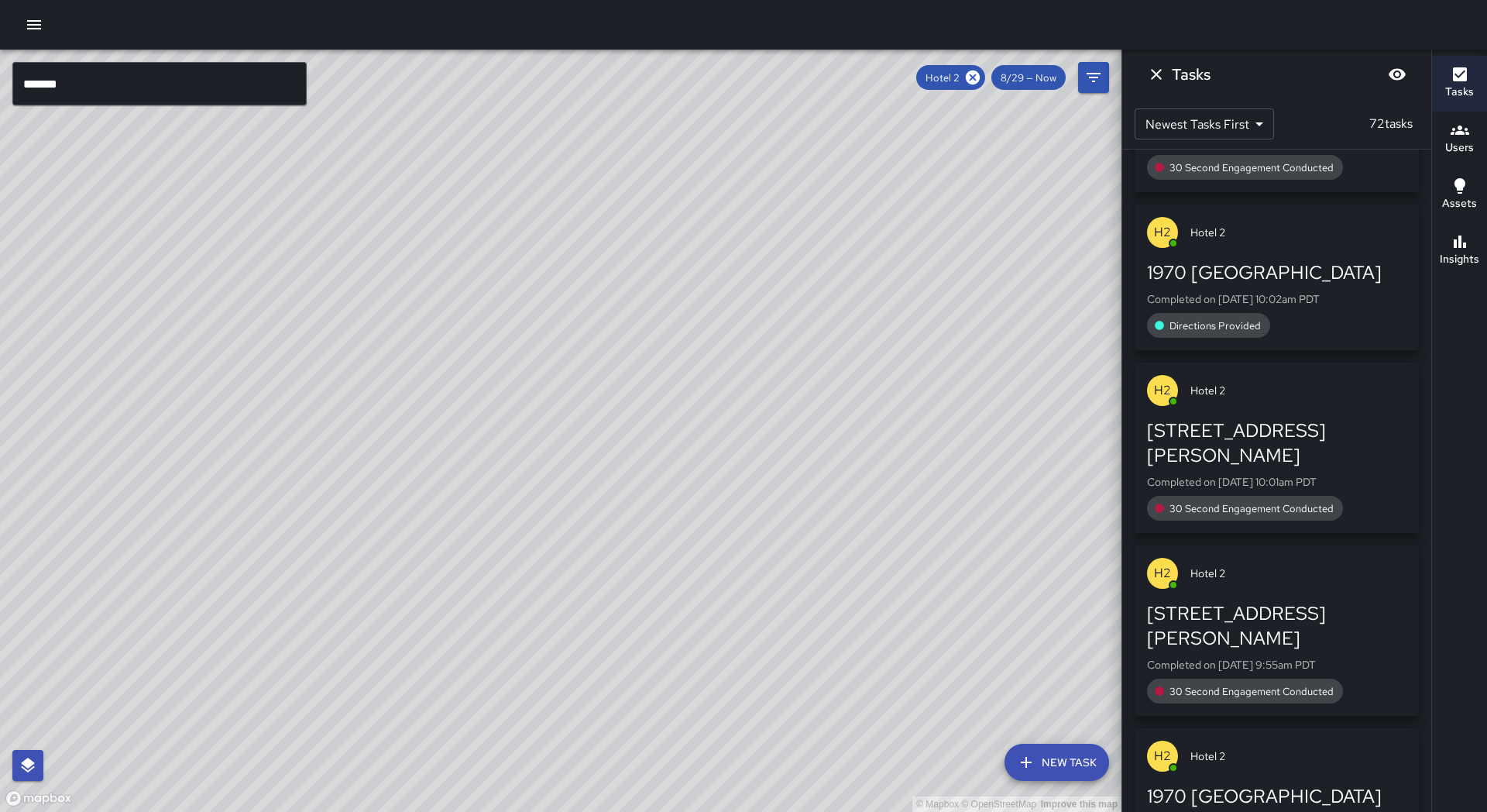
click at [414, 436] on div "© Mapbox © OpenStreetMap Improve this map" at bounding box center [560, 431] width 1121 height 762
click at [413, 435] on div "© Mapbox © OpenStreetMap Improve this map" at bounding box center [560, 431] width 1121 height 762
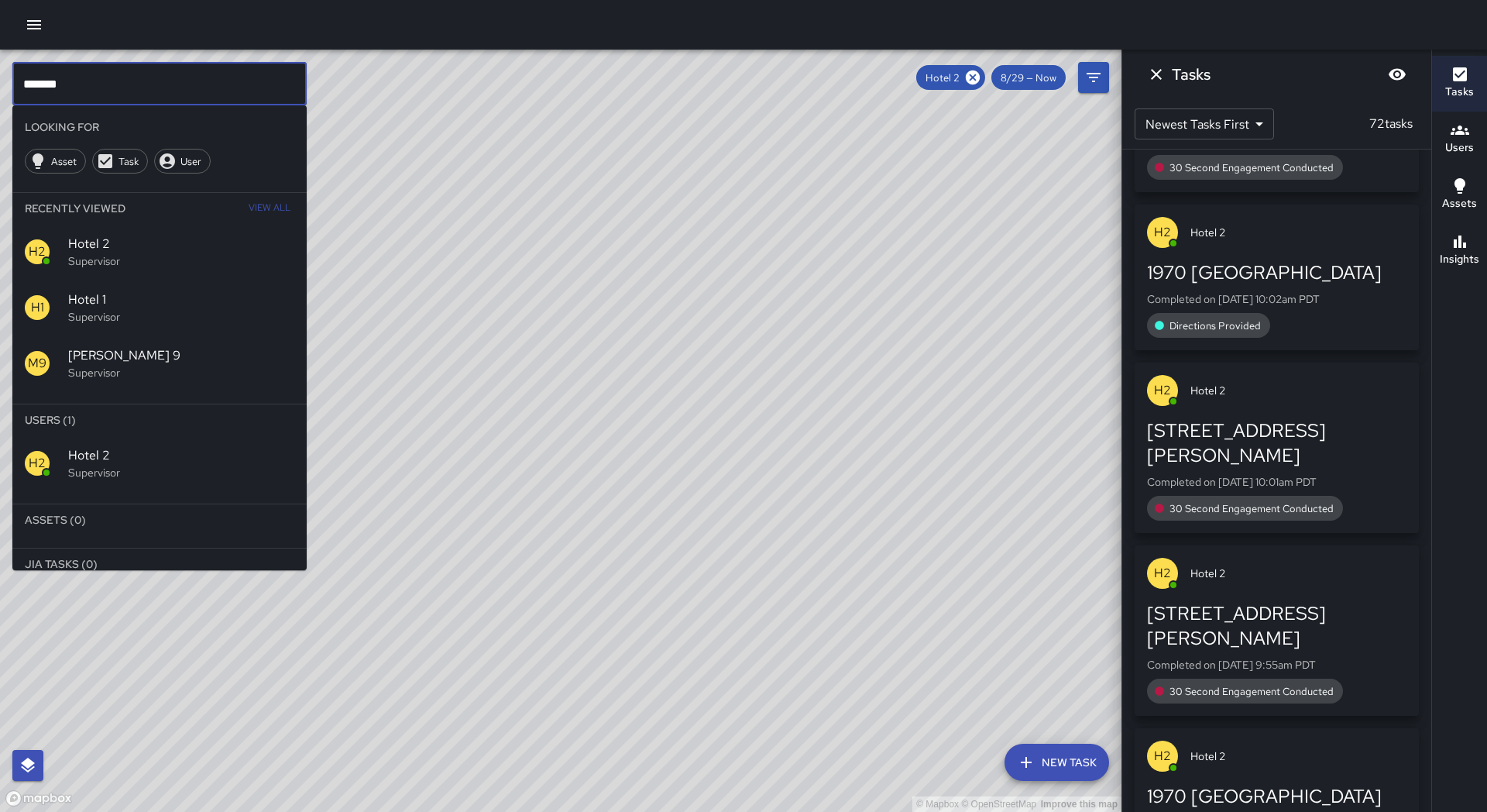
click at [71, 84] on input "*******" at bounding box center [159, 84] width 294 height 43
click at [971, 75] on icon at bounding box center [973, 78] width 17 height 17
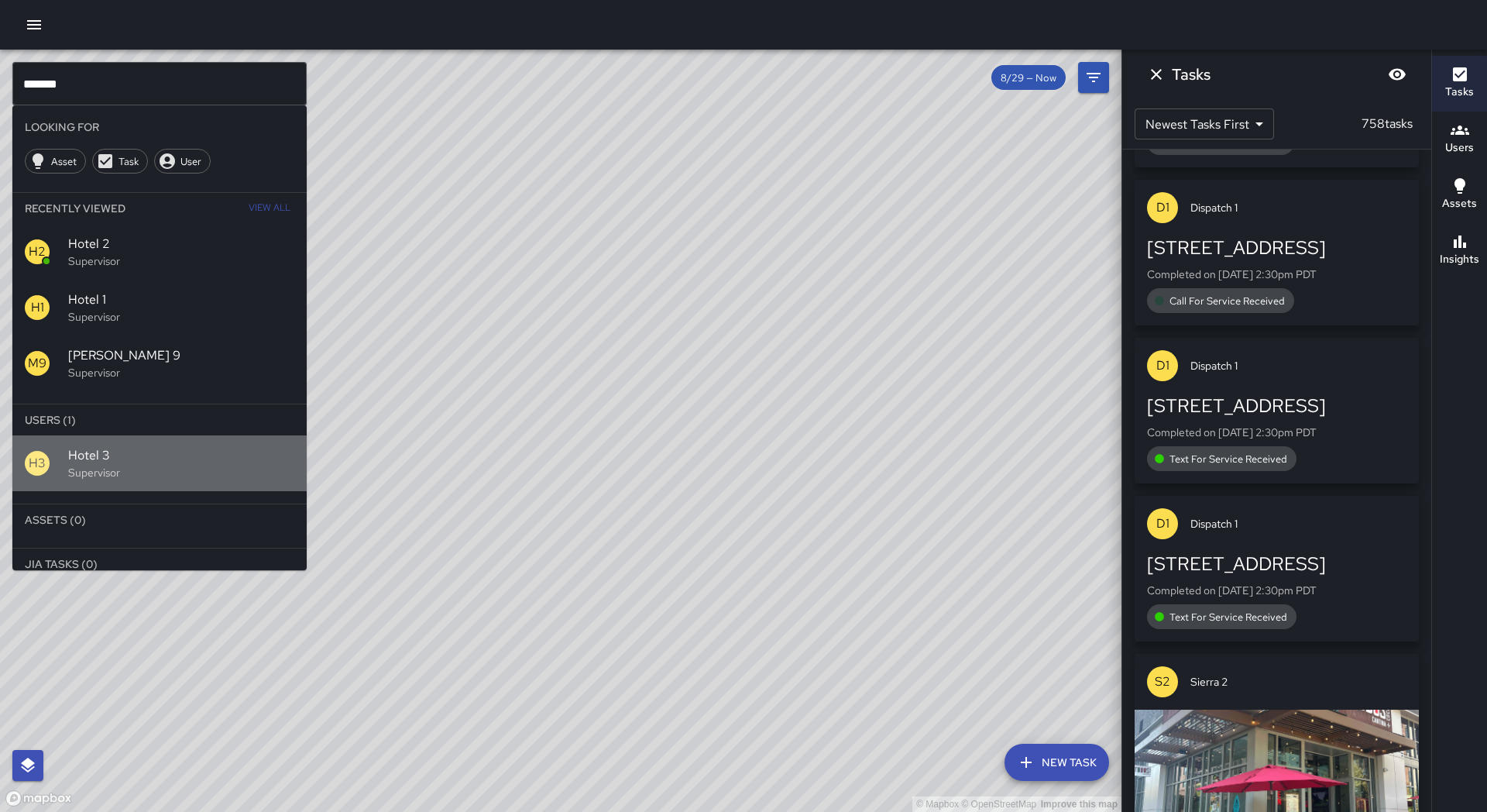
click at [102, 472] on p "Supervisor" at bounding box center [181, 472] width 226 height 16
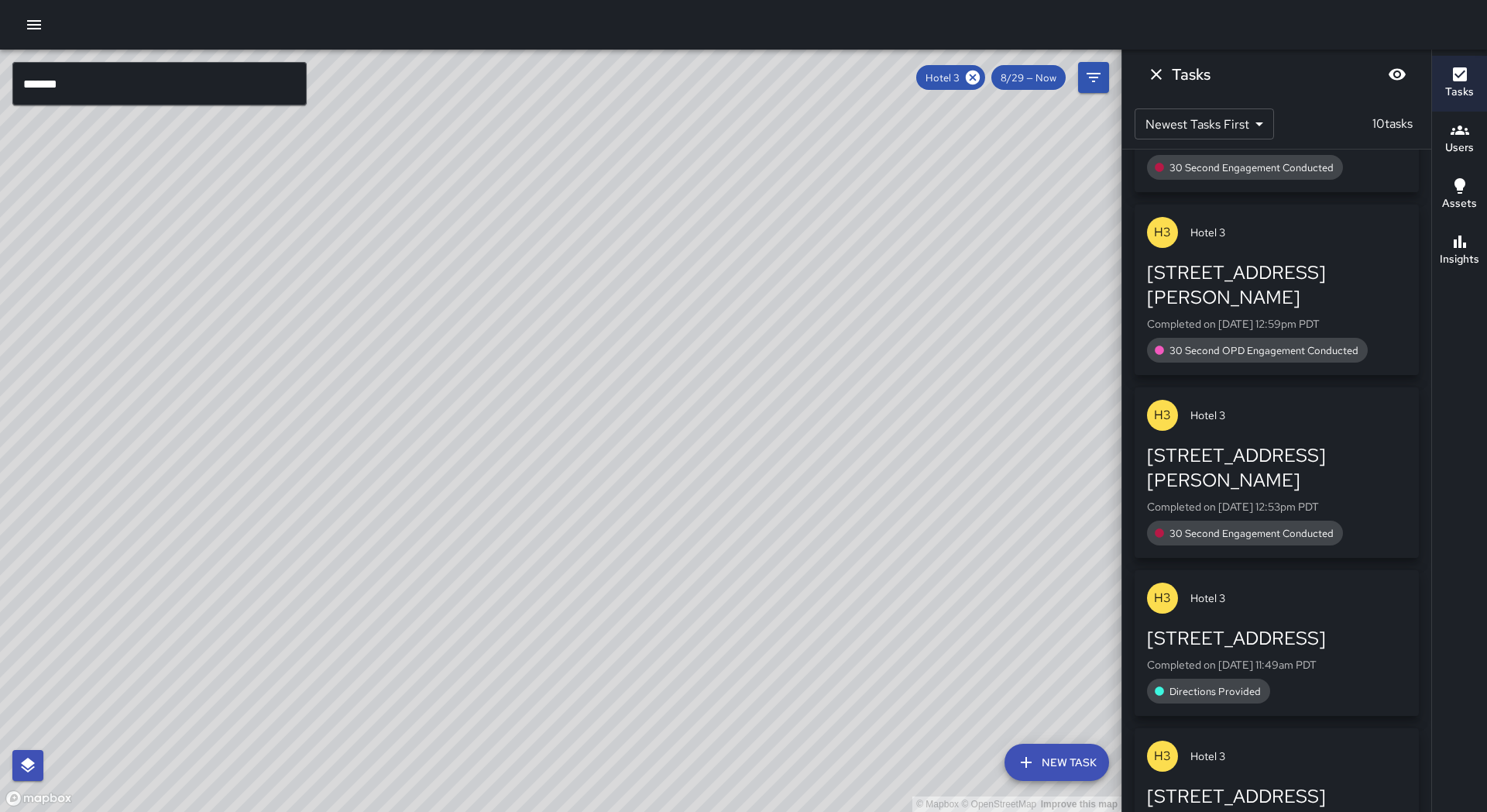
click at [372, 509] on div "© Mapbox © OpenStreetMap Improve this map" at bounding box center [560, 431] width 1121 height 762
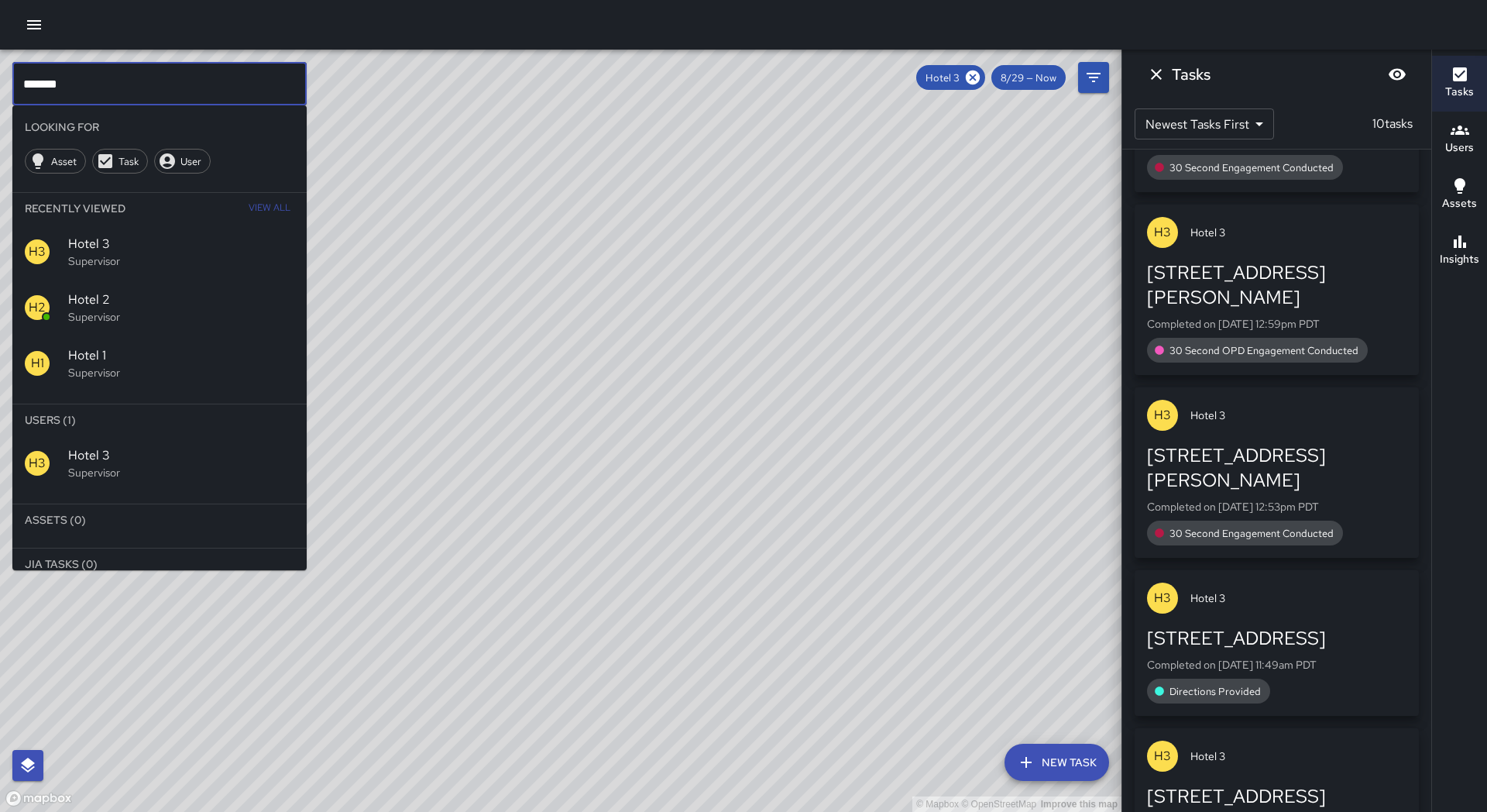
click at [146, 72] on input "*******" at bounding box center [159, 84] width 294 height 43
click at [140, 74] on input "*******" at bounding box center [159, 84] width 294 height 43
click at [60, 80] on input "*******" at bounding box center [159, 84] width 294 height 43
click at [66, 82] on input "*******" at bounding box center [159, 84] width 294 height 43
type input "*******"
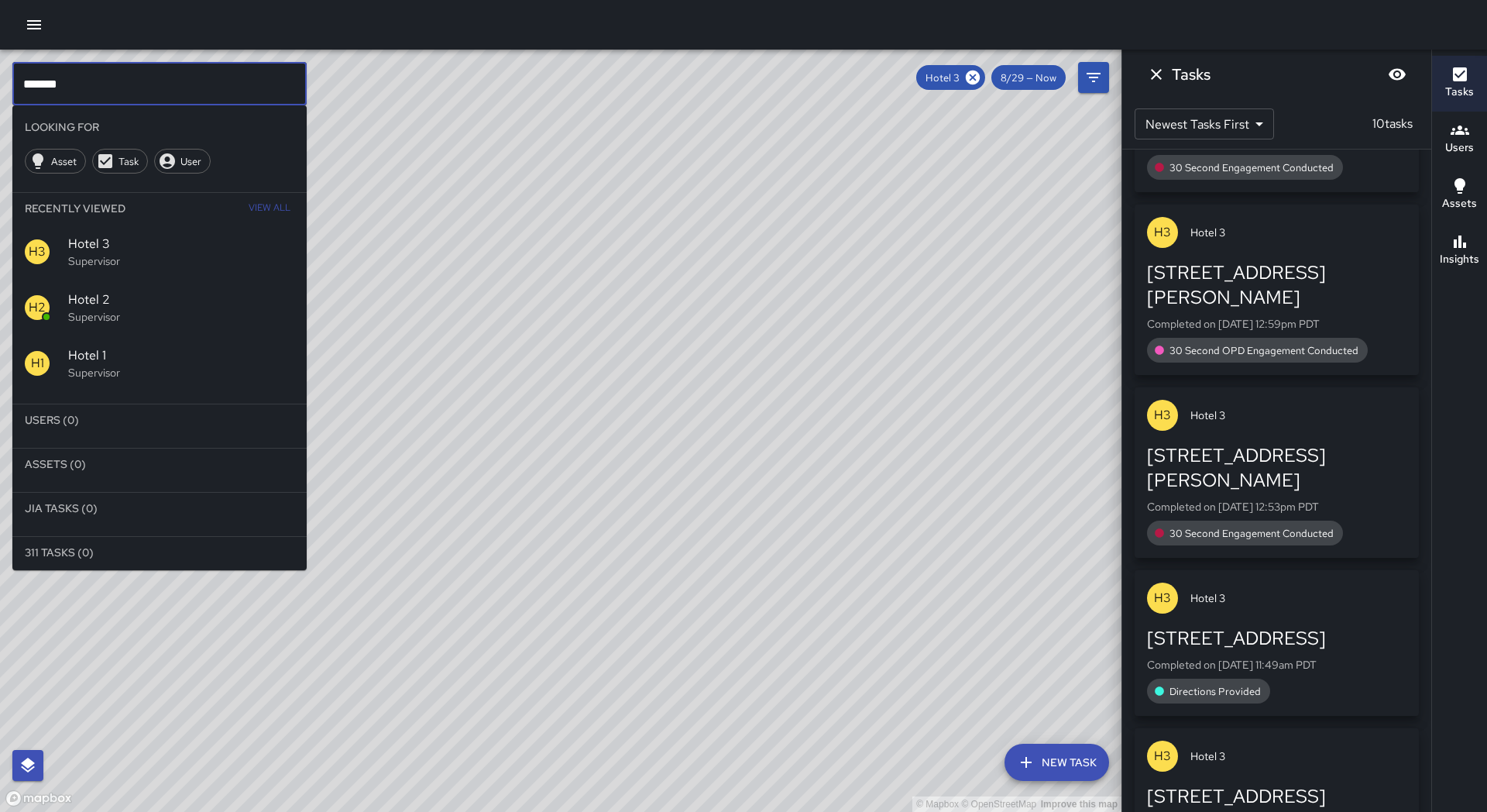
click at [974, 77] on icon at bounding box center [973, 78] width 17 height 17
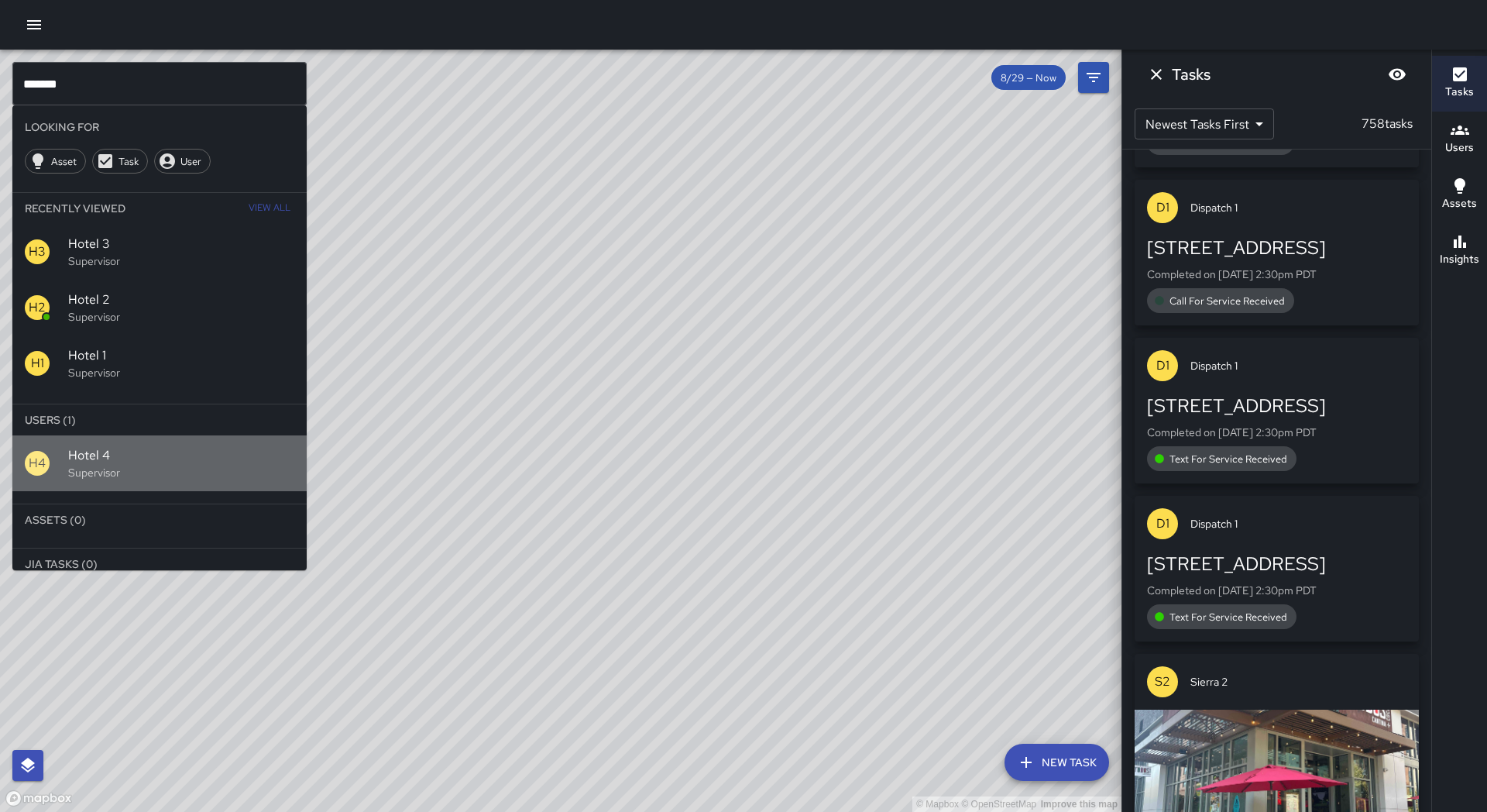
click at [69, 478] on p "Supervisor" at bounding box center [181, 472] width 226 height 16
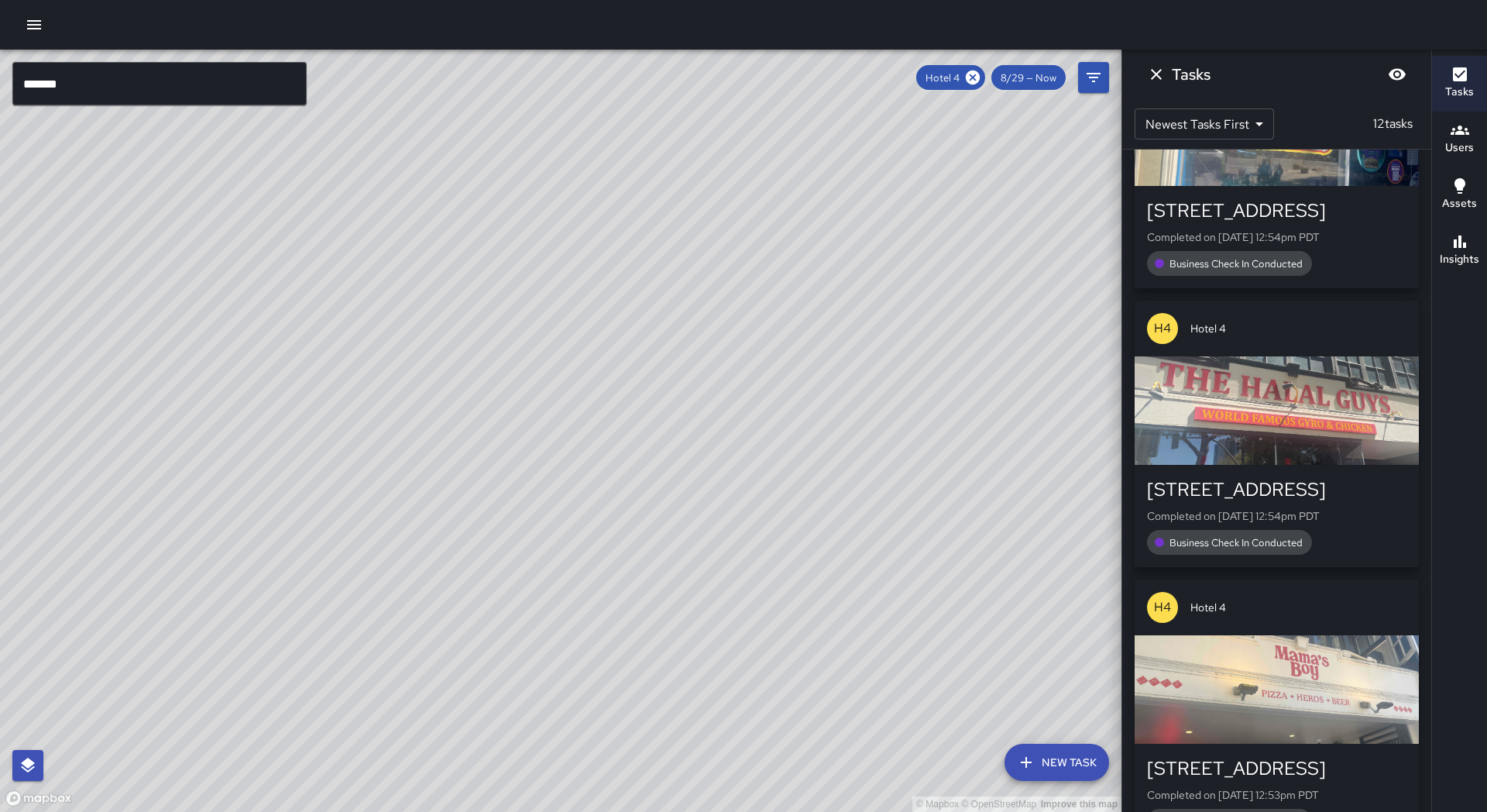
click at [526, 304] on div "© Mapbox © OpenStreetMap Improve this map" at bounding box center [560, 431] width 1121 height 762
drag, startPoint x: 529, startPoint y: 287, endPoint x: 503, endPoint y: 323, distance: 44.4
click at [508, 311] on div "© Mapbox © OpenStreetMap Improve this map" at bounding box center [560, 431] width 1121 height 762
drag, startPoint x: 486, startPoint y: 286, endPoint x: 495, endPoint y: 277, distance: 12.7
click at [495, 277] on div "© Mapbox © OpenStreetMap Improve this map" at bounding box center [560, 431] width 1121 height 762
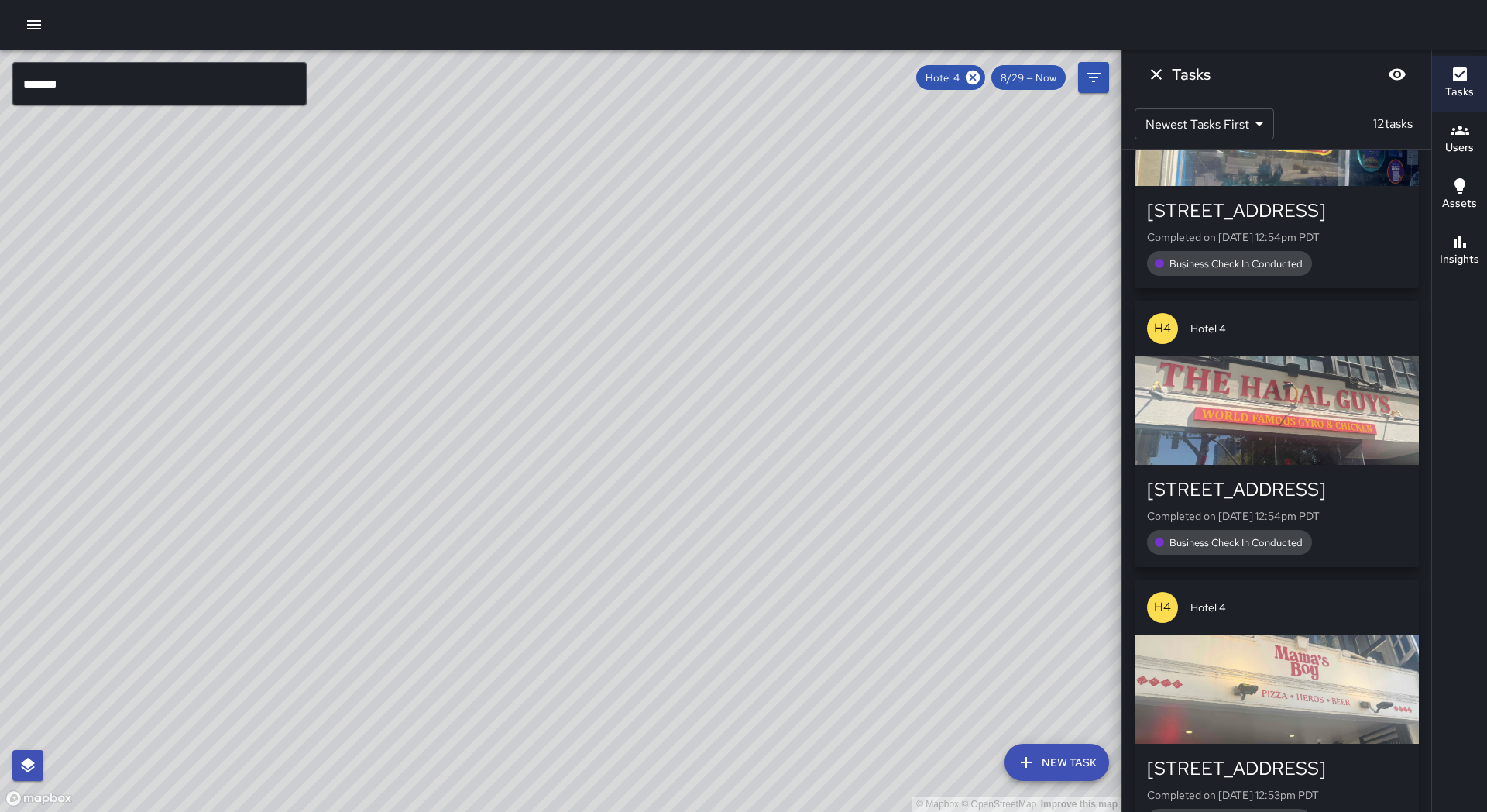
drag, startPoint x: 538, startPoint y: 246, endPoint x: 50, endPoint y: 629, distance: 620.3
click at [50, 629] on div "© Mapbox © OpenStreetMap Improve this map" at bounding box center [560, 431] width 1121 height 762
drag, startPoint x: 131, startPoint y: 565, endPoint x: 307, endPoint y: 445, distance: 213.0
click at [307, 445] on div "© Mapbox © OpenStreetMap Improve this map" at bounding box center [560, 431] width 1121 height 762
drag, startPoint x: 318, startPoint y: 371, endPoint x: 115, endPoint y: 494, distance: 237.4
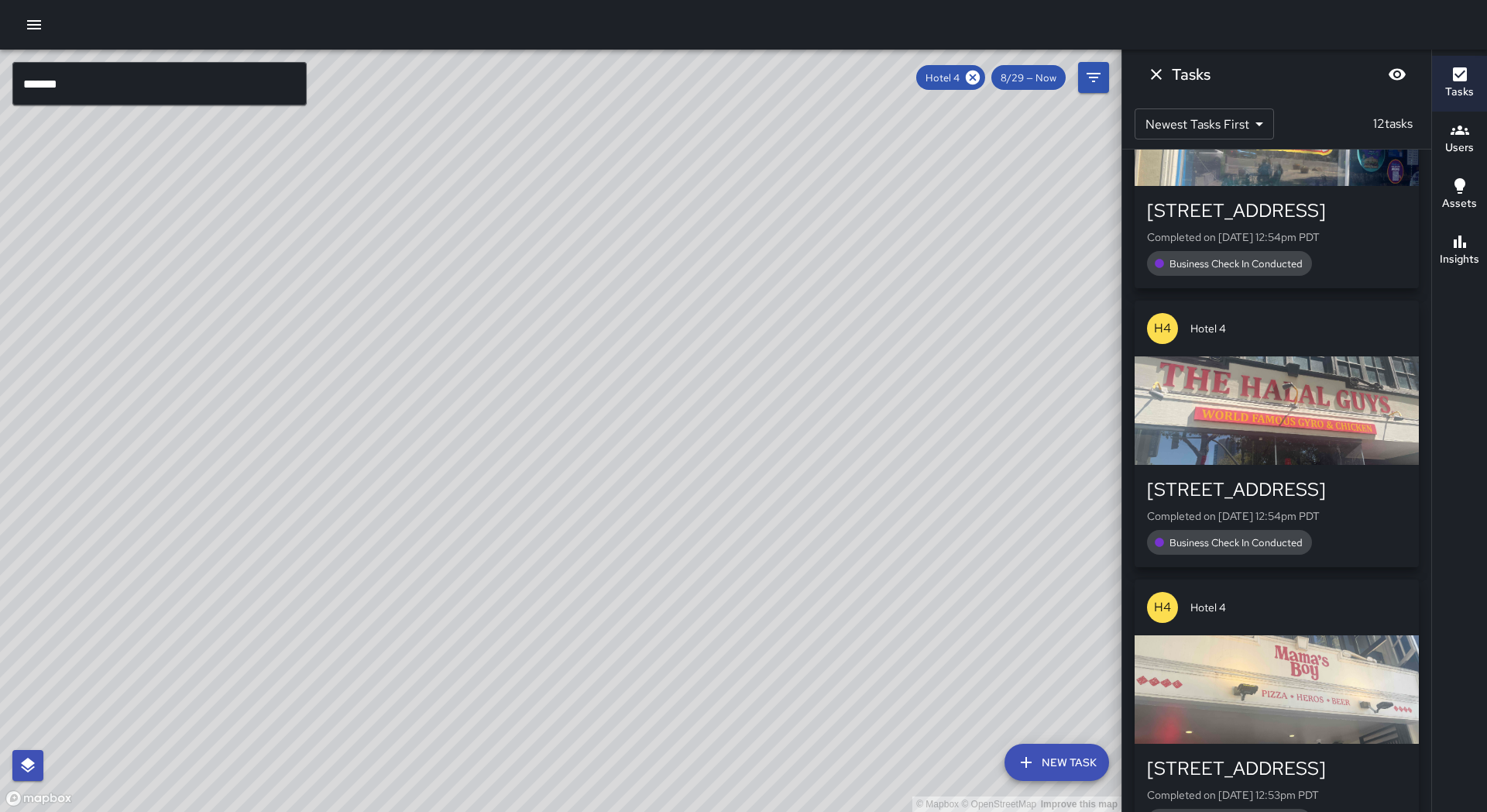
click at [115, 494] on div "© Mapbox © OpenStreetMap Improve this map" at bounding box center [560, 431] width 1121 height 762
click at [972, 72] on icon at bounding box center [972, 78] width 14 height 14
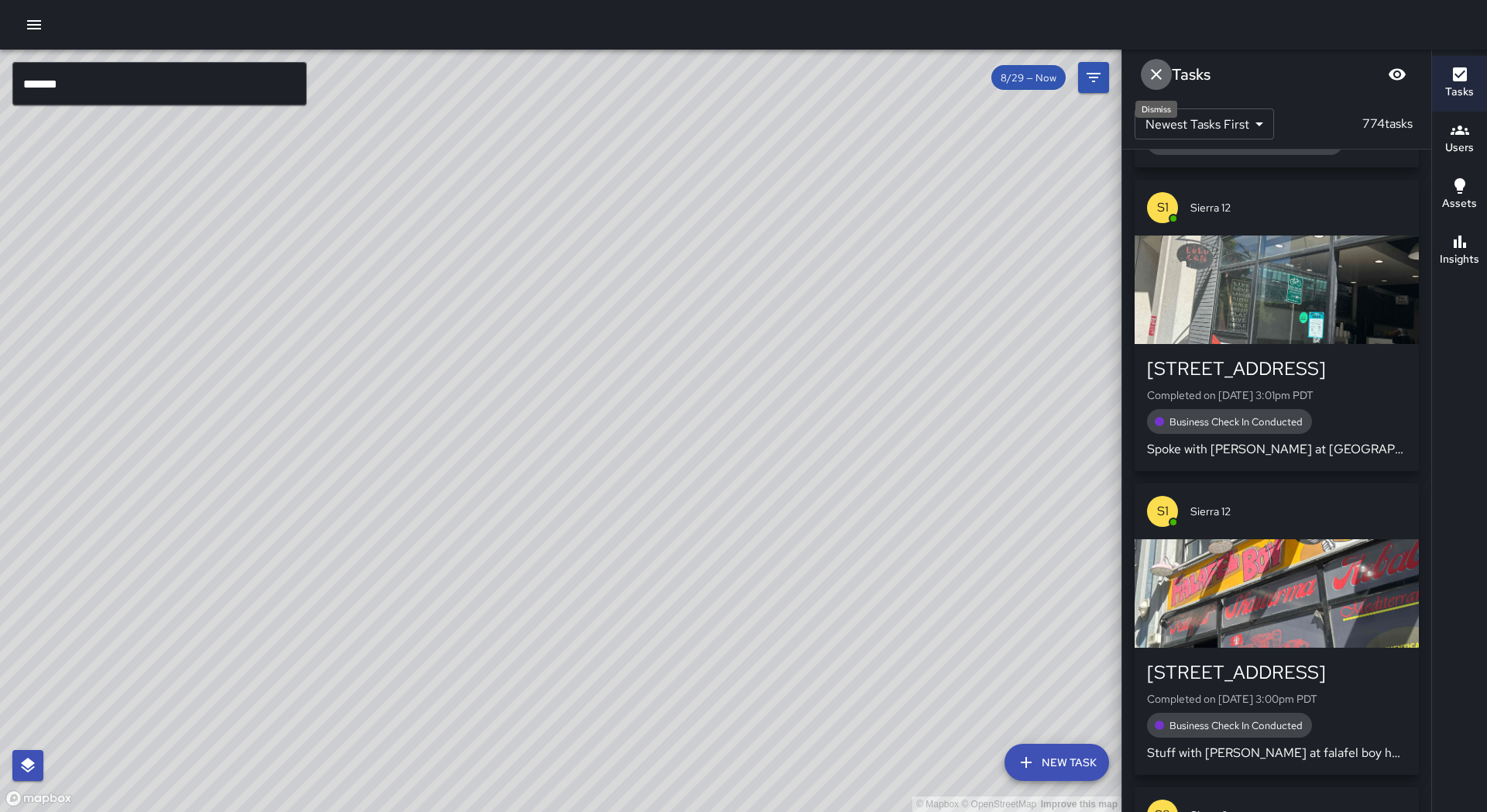
drag, startPoint x: 1163, startPoint y: 72, endPoint x: 1115, endPoint y: 98, distance: 54.6
click at [1163, 72] on icon "Dismiss" at bounding box center [1157, 74] width 19 height 19
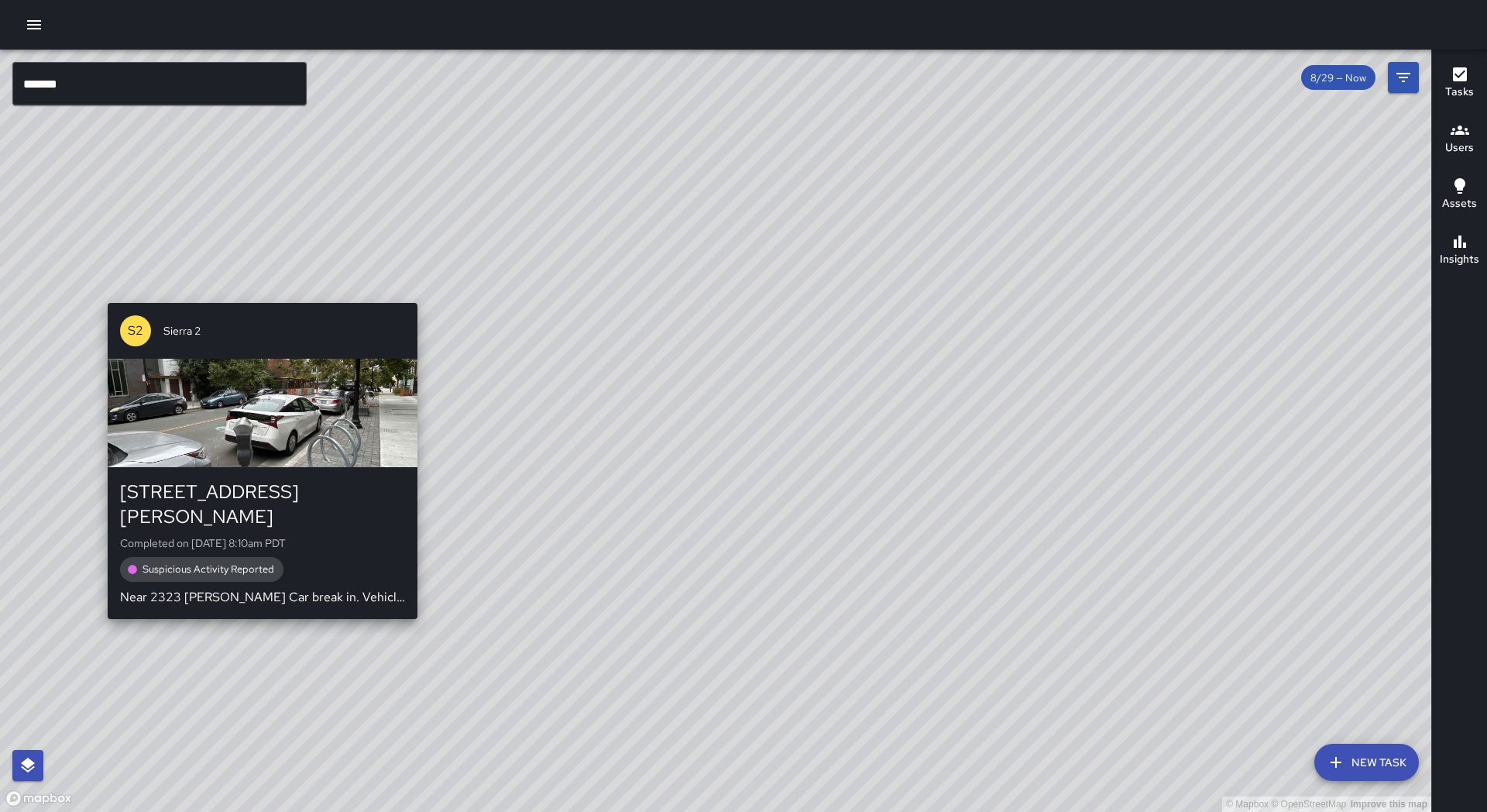
click at [414, 295] on div "© Mapbox © OpenStreetMap Improve this map S2 Sierra 2 [STREET_ADDRESS][PERSON_N…" at bounding box center [715, 431] width 1431 height 762
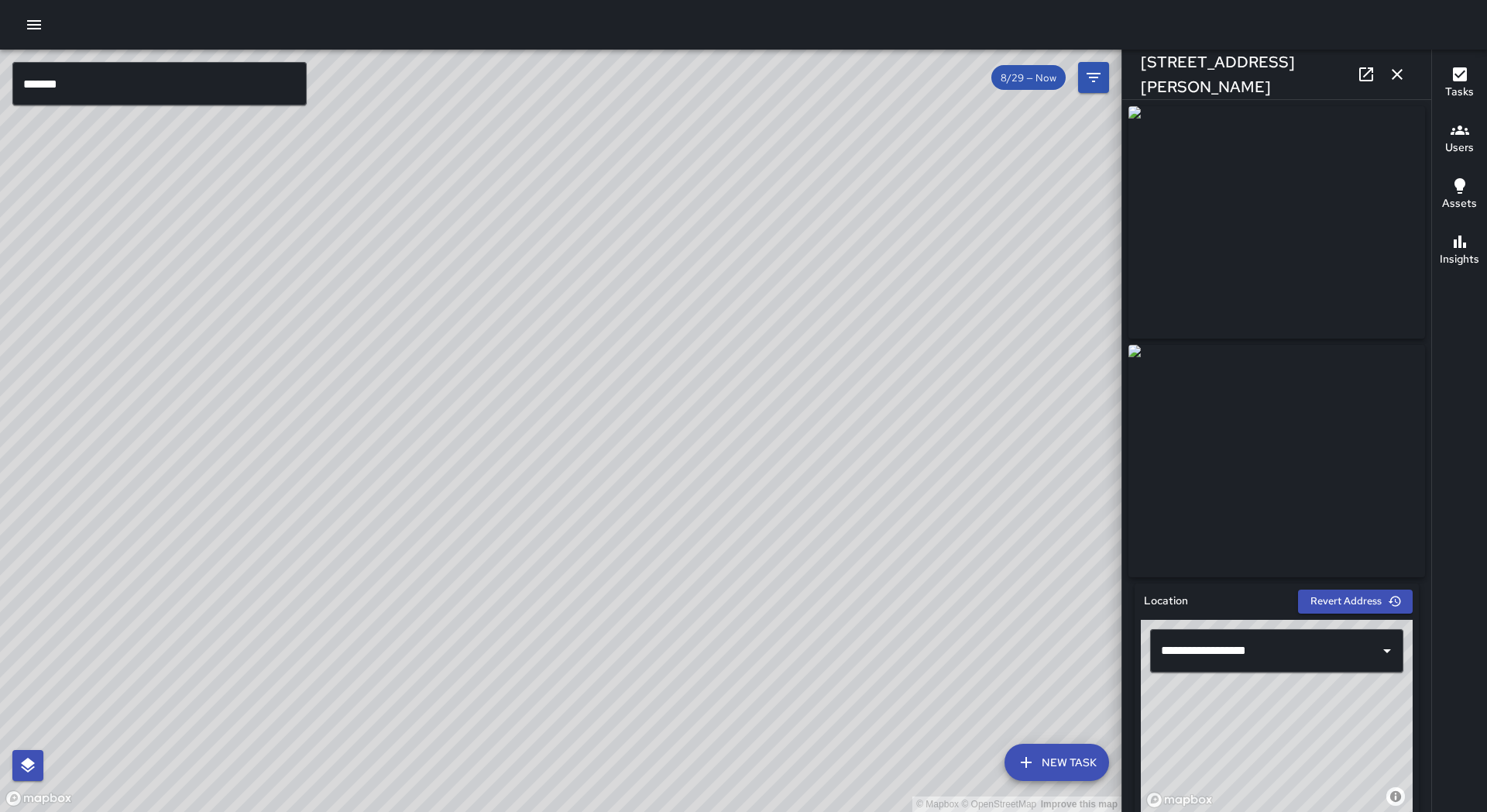
click at [558, 553] on div "© Mapbox © OpenStreetMap Improve this map S2 [GEOGRAPHIC_DATA][STREET_ADDRESS][…" at bounding box center [560, 431] width 1121 height 762
drag, startPoint x: 435, startPoint y: 431, endPoint x: 439, endPoint y: 421, distance: 10.8
click at [439, 421] on div "© Mapbox © OpenStreetMap Improve this map" at bounding box center [560, 431] width 1121 height 762
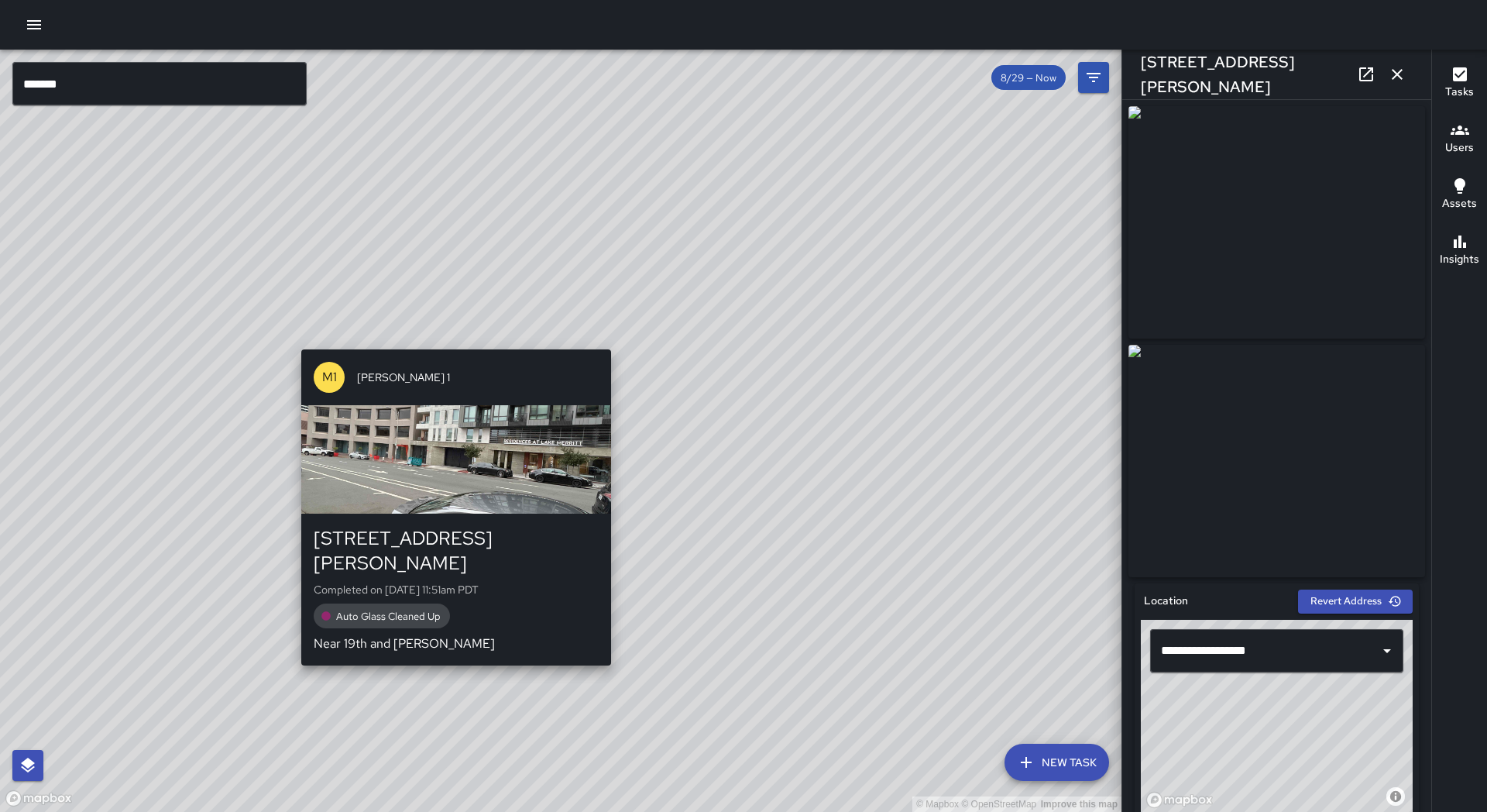
click at [450, 650] on div "© Mapbox © OpenStreetMap Improve this map M1 [PERSON_NAME] [STREET_ADDRESS][PER…" at bounding box center [560, 431] width 1121 height 762
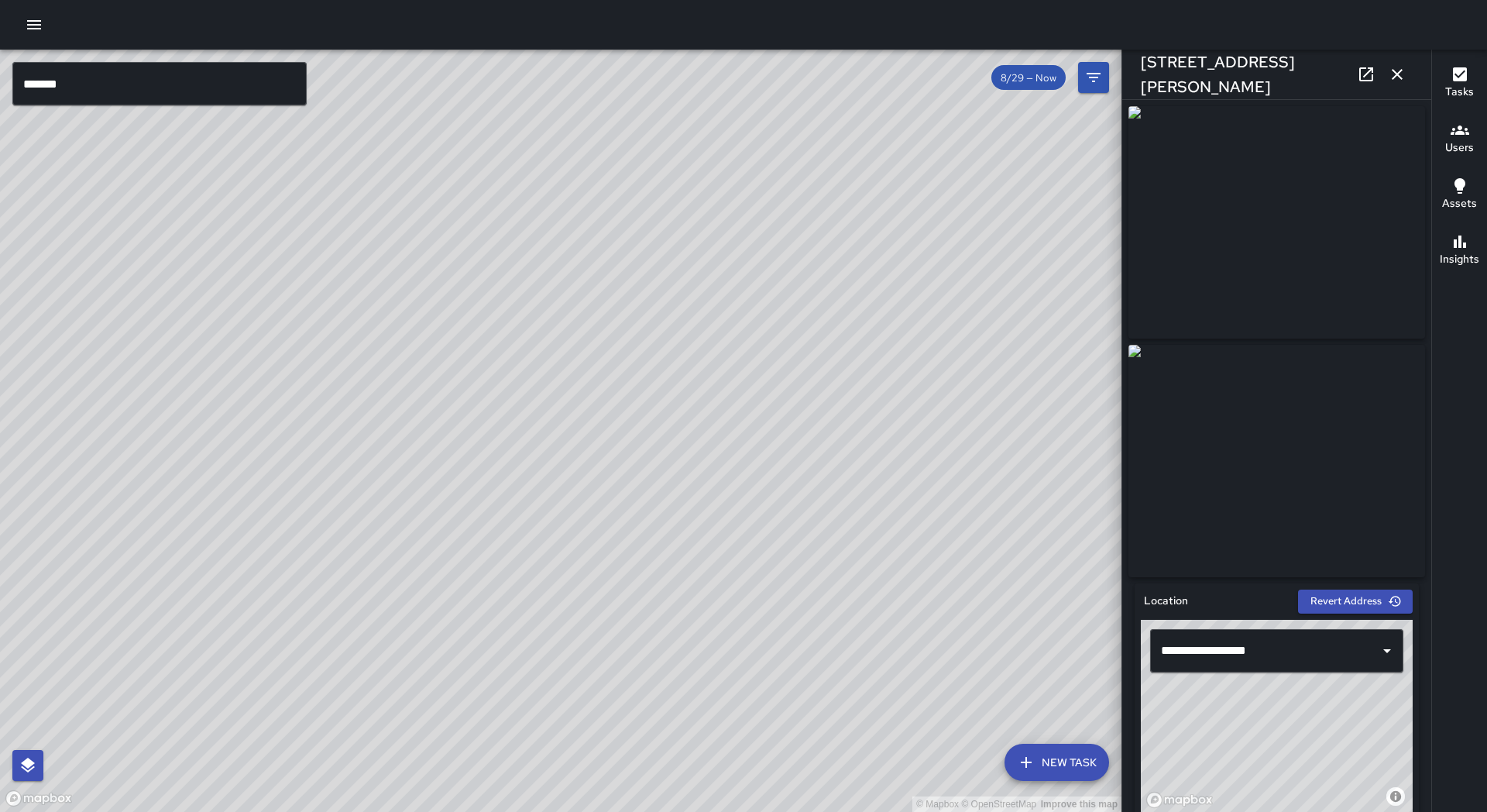
click at [472, 439] on div "© Mapbox © OpenStreetMap Improve this map" at bounding box center [560, 431] width 1121 height 762
click at [1396, 78] on icon "button" at bounding box center [1397, 74] width 19 height 19
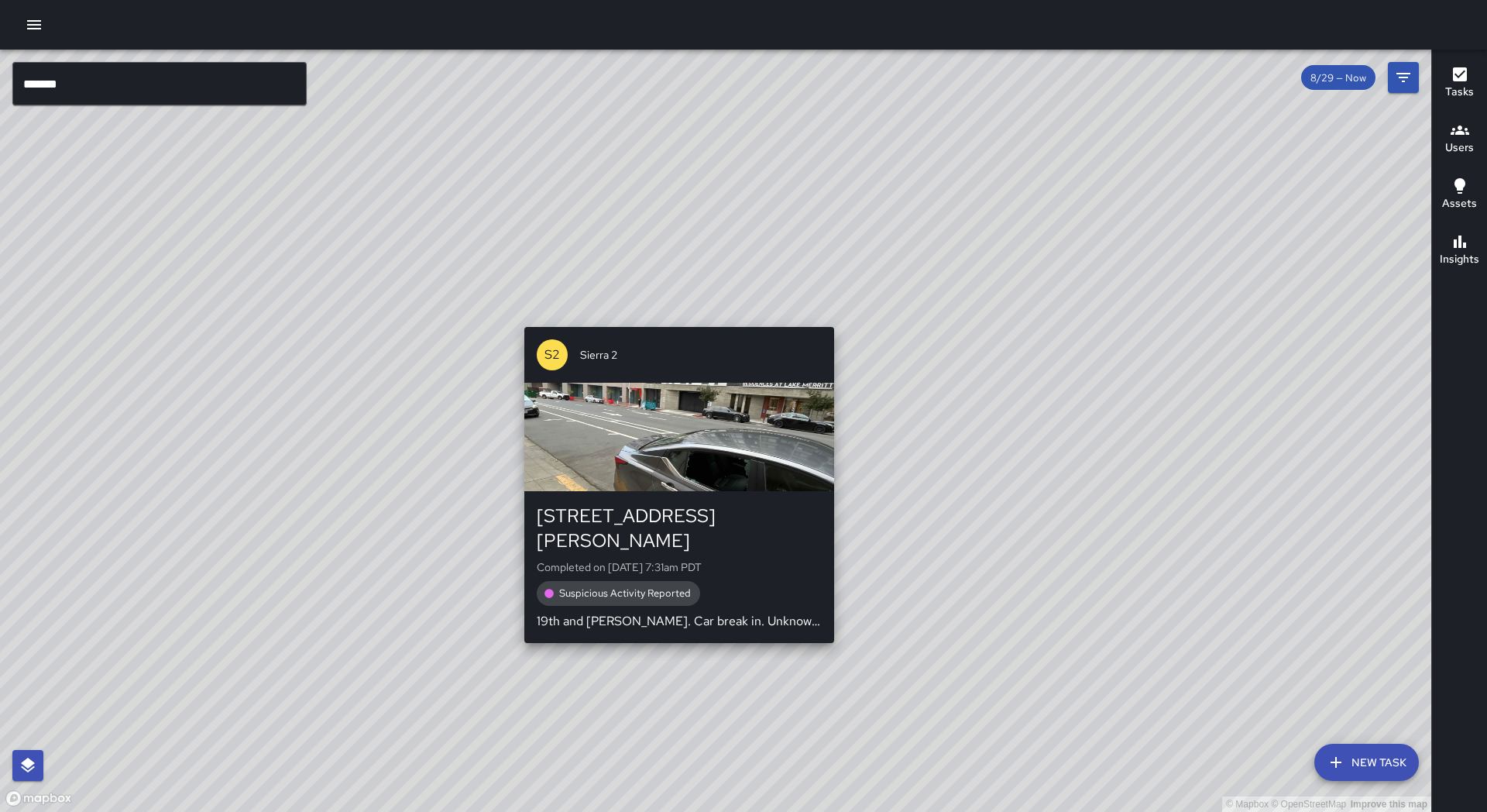
click at [826, 333] on div "S2 Sierra 2" at bounding box center [678, 354] width 309 height 56
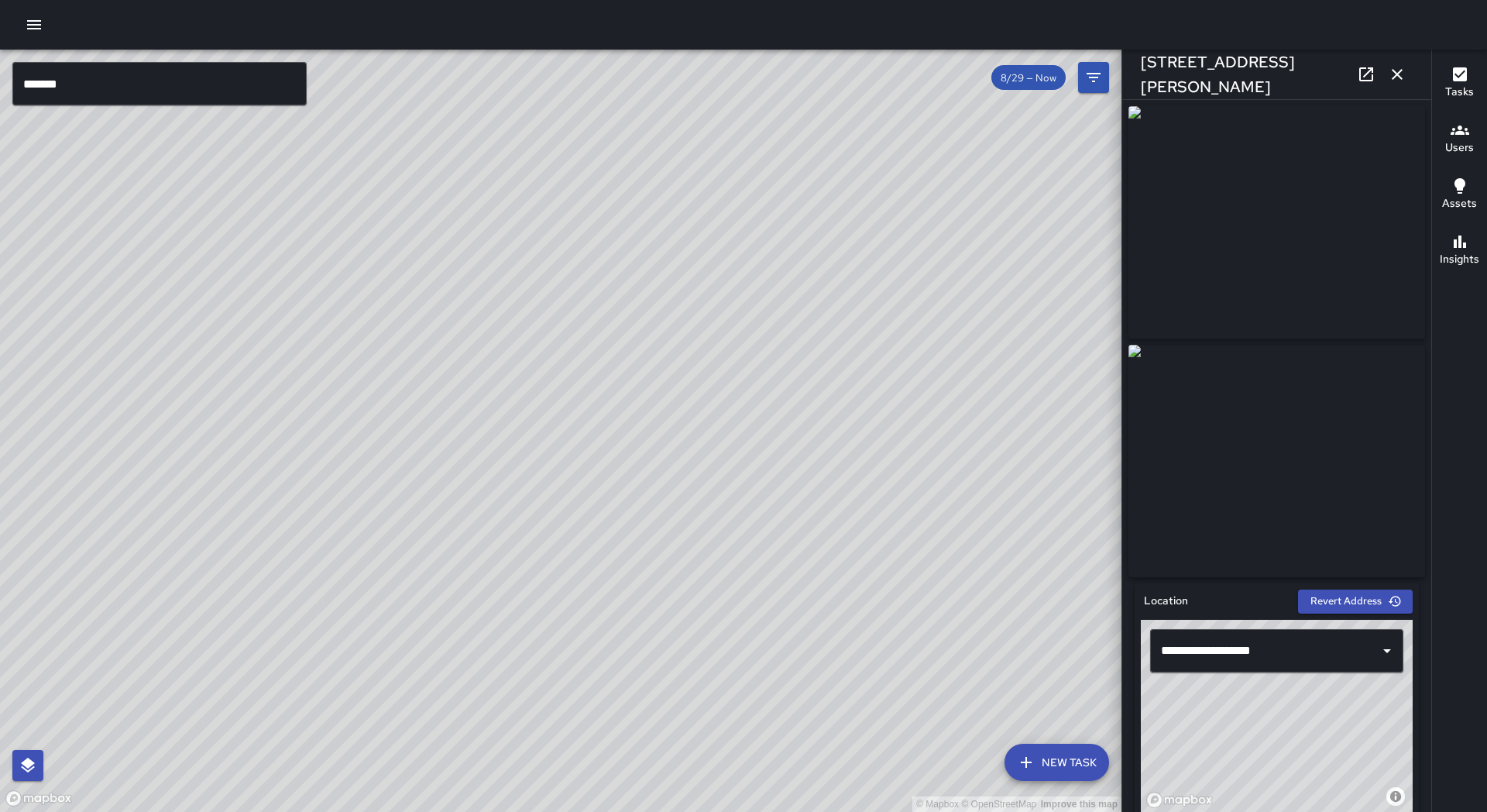
scroll to position [0, 0]
drag, startPoint x: 961, startPoint y: 364, endPoint x: 906, endPoint y: 393, distance: 62.2
click at [906, 393] on div "© Mapbox © OpenStreetMap Improve this map" at bounding box center [560, 431] width 1121 height 762
drag, startPoint x: 909, startPoint y: 391, endPoint x: 878, endPoint y: 399, distance: 32.0
click at [878, 400] on div "© Mapbox © OpenStreetMap Improve this map" at bounding box center [560, 431] width 1121 height 762
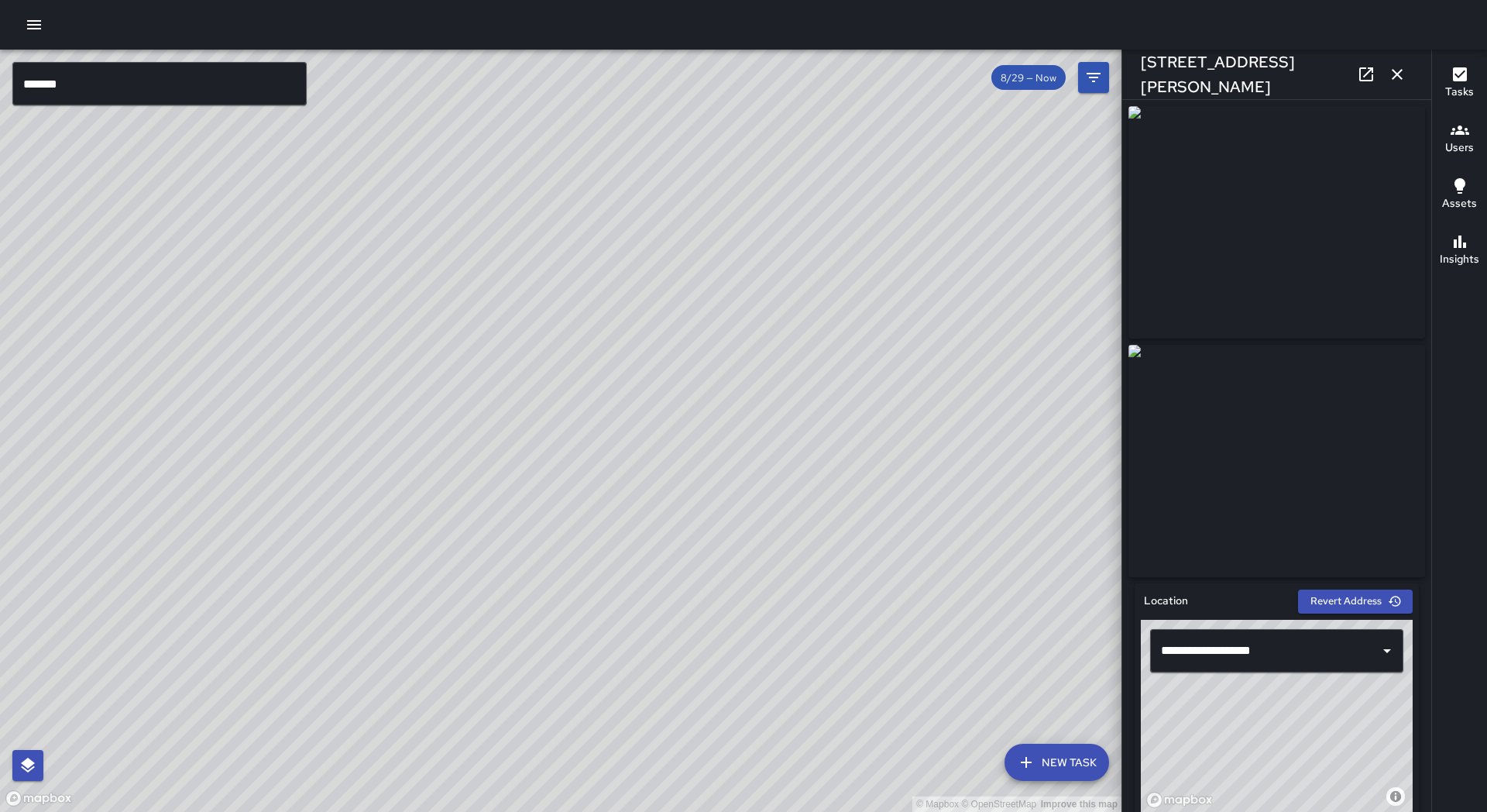
drag, startPoint x: 913, startPoint y: 407, endPoint x: 722, endPoint y: 403, distance: 191.0
click at [722, 403] on div "© Mapbox © OpenStreetMap Improve this map" at bounding box center [560, 431] width 1121 height 762
drag, startPoint x: 309, startPoint y: 661, endPoint x: 316, endPoint y: 474, distance: 187.1
click at [316, 474] on div "© Mapbox © OpenStreetMap Improve this map" at bounding box center [560, 431] width 1121 height 762
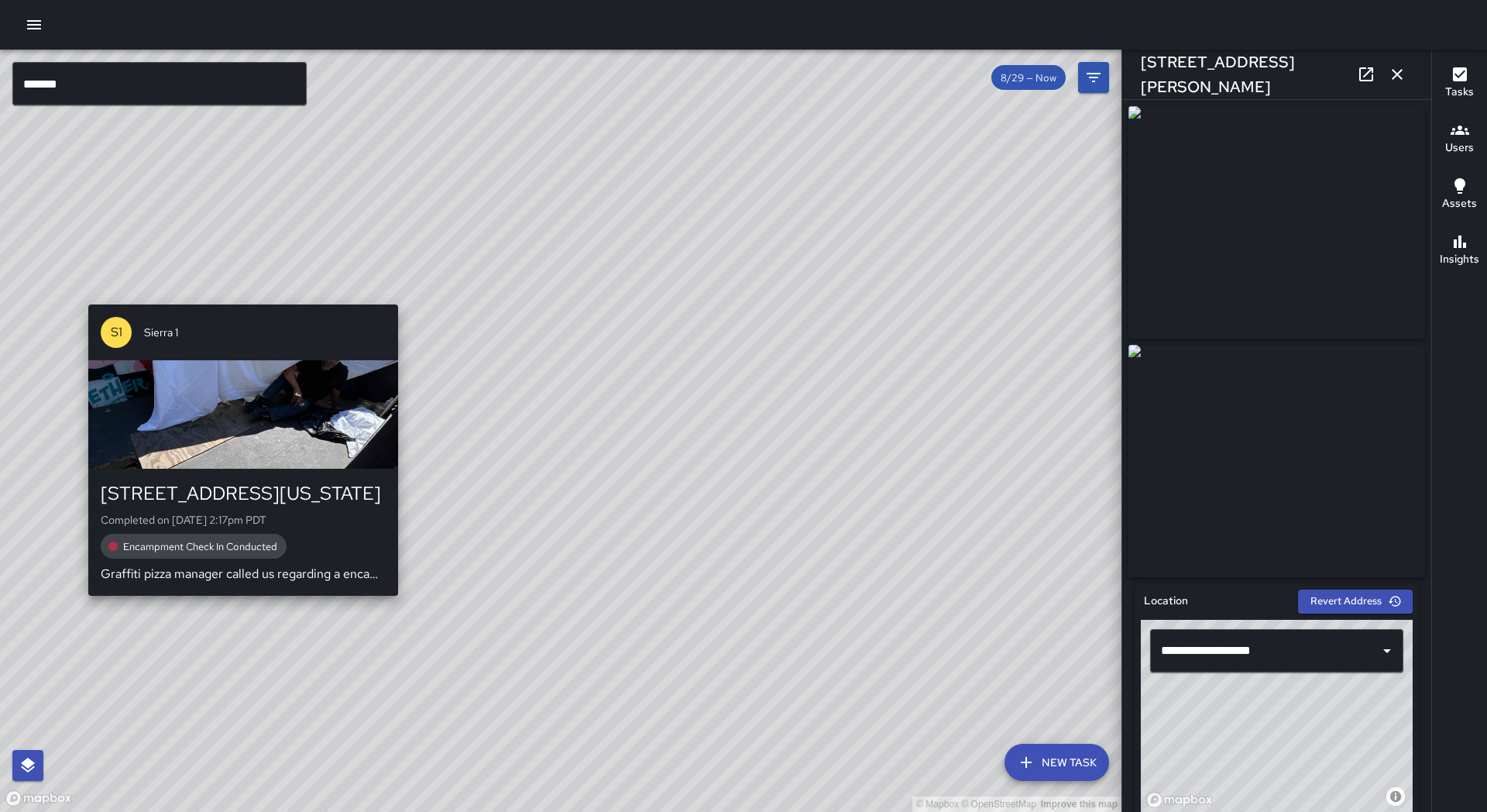
click at [236, 604] on div "© Mapbox © OpenStreetMap Improve this map S1 [GEOGRAPHIC_DATA][STREET_ADDRESS][…" at bounding box center [560, 431] width 1121 height 762
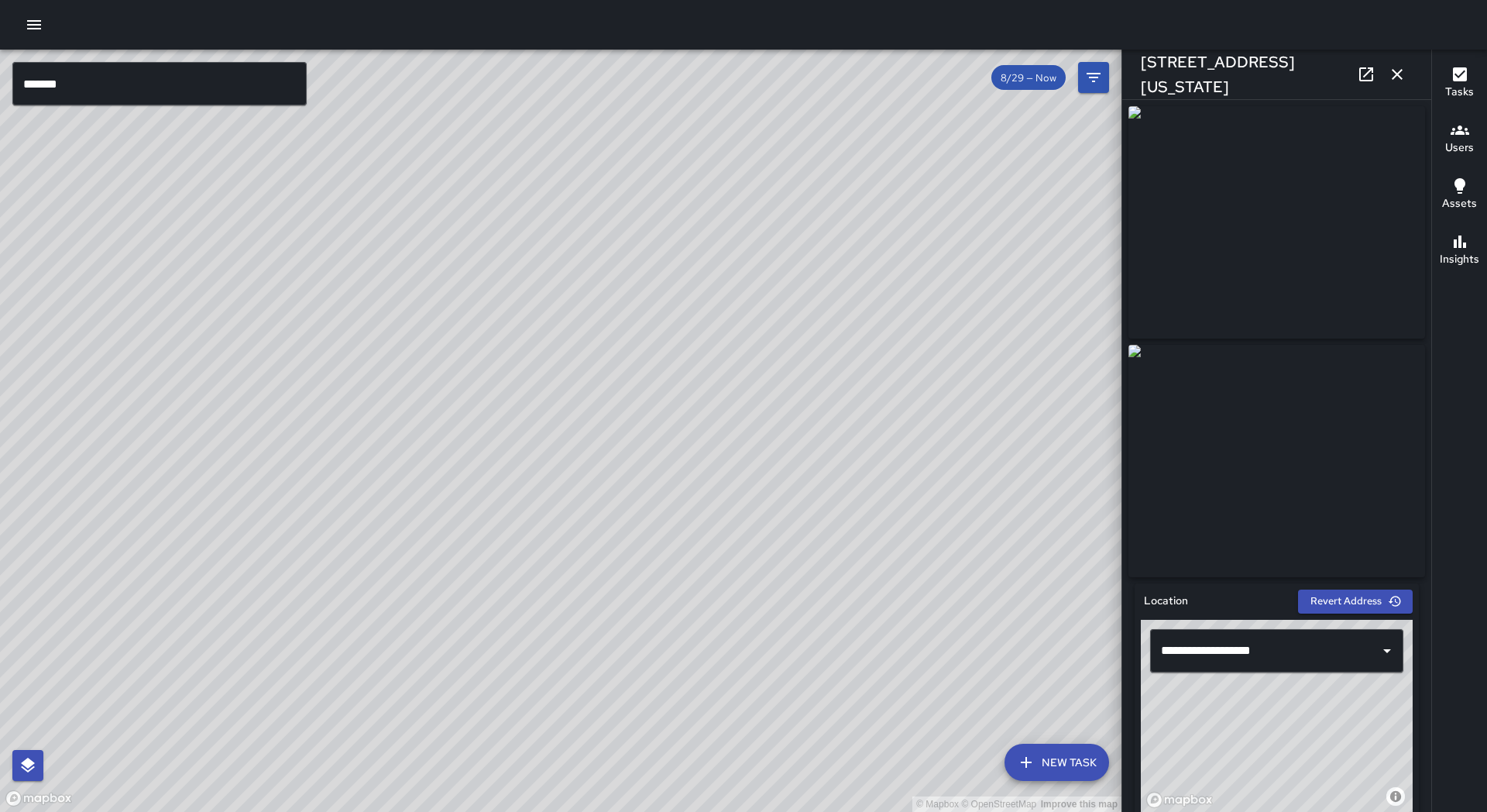
click at [1362, 74] on icon at bounding box center [1366, 74] width 19 height 19
click at [1393, 71] on icon "button" at bounding box center [1397, 74] width 11 height 11
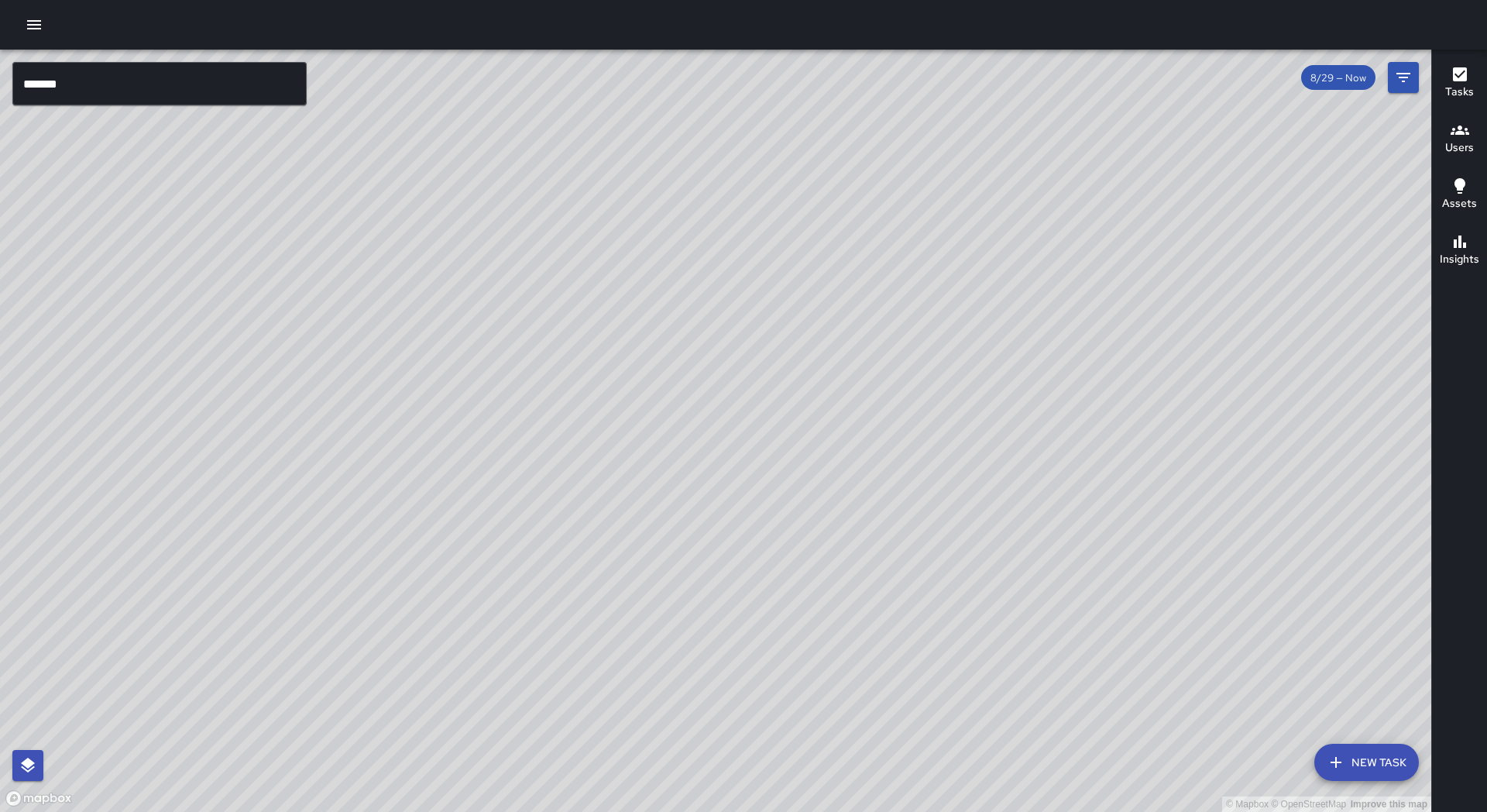
drag, startPoint x: 1269, startPoint y: 258, endPoint x: 1037, endPoint y: 559, distance: 380.0
click at [1037, 559] on div "© Mapbox © OpenStreetMap Improve this map" at bounding box center [715, 431] width 1431 height 762
